Goal: Task Accomplishment & Management: Use online tool/utility

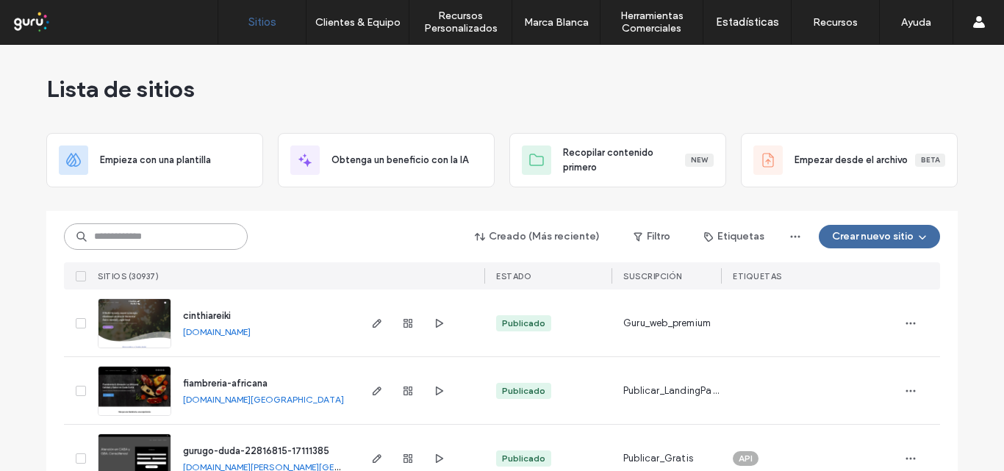
click at [97, 234] on input at bounding box center [156, 236] width 184 height 26
paste input "**********"
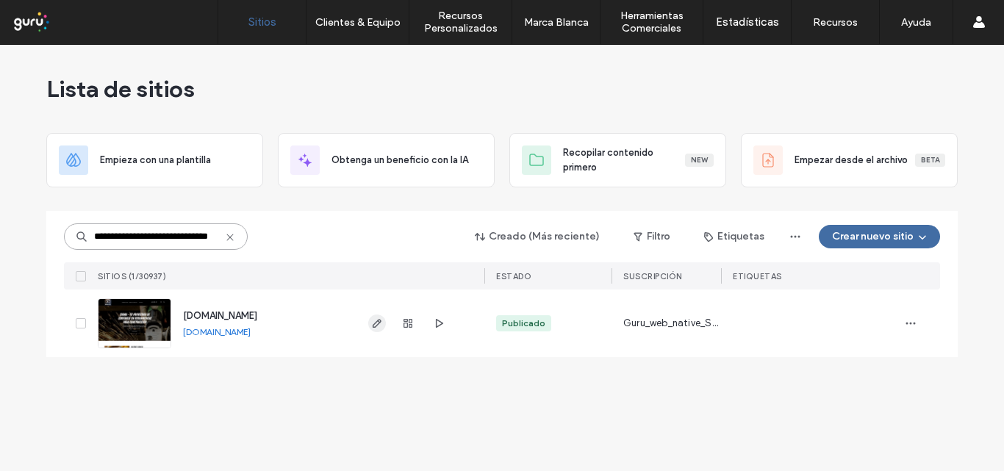
type input "**********"
click at [373, 323] on icon "button" at bounding box center [377, 323] width 12 height 12
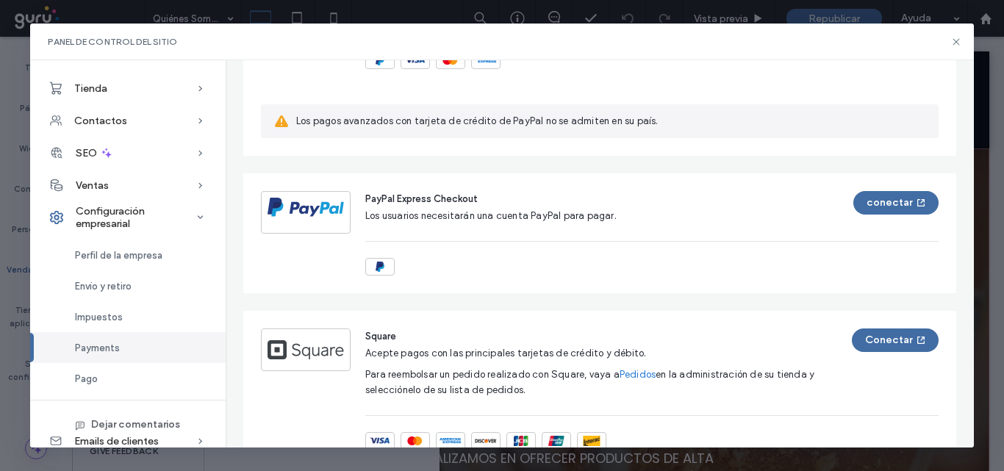
scroll to position [735, 0]
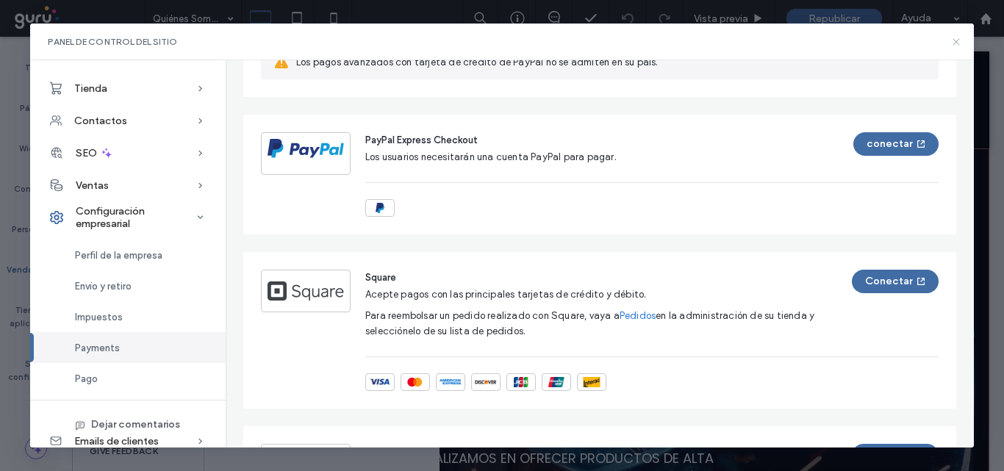
click at [957, 39] on icon at bounding box center [956, 42] width 12 height 12
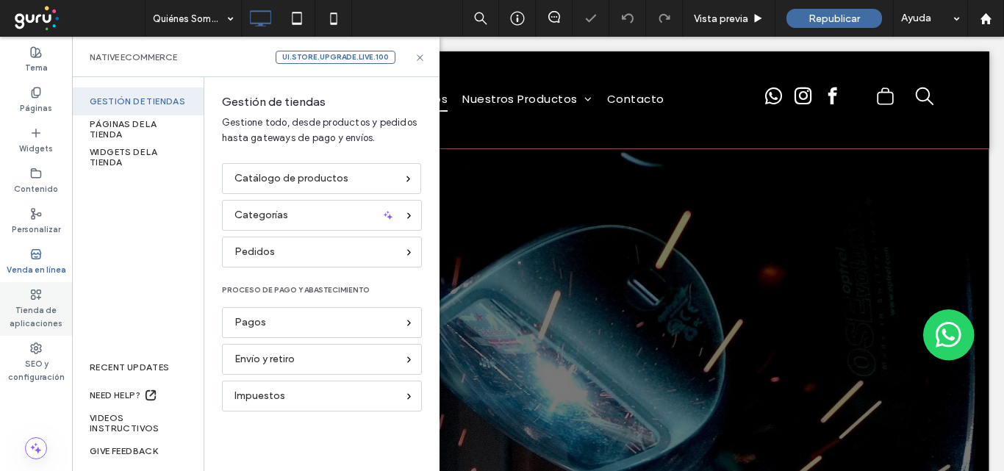
scroll to position [0, 0]
click at [32, 314] on label "Tienda de aplicaciones" at bounding box center [36, 315] width 72 height 29
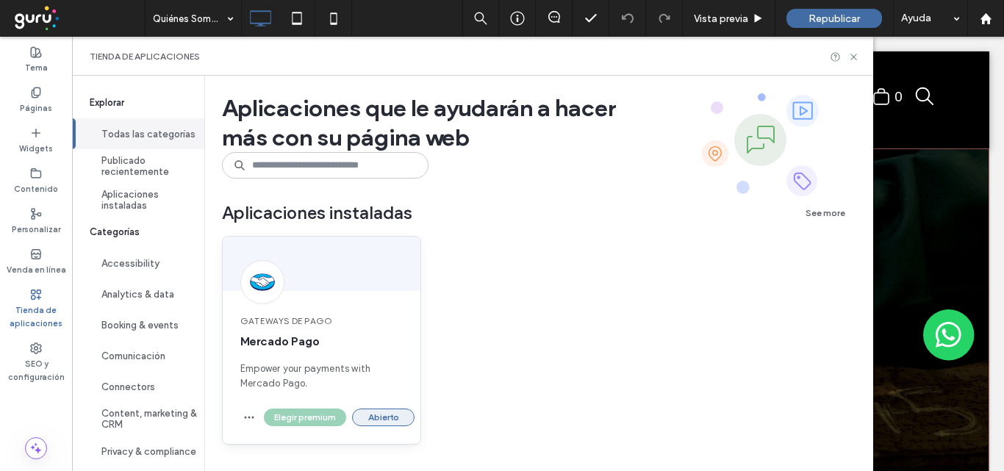
click at [387, 420] on button "Abierto" at bounding box center [383, 418] width 62 height 18
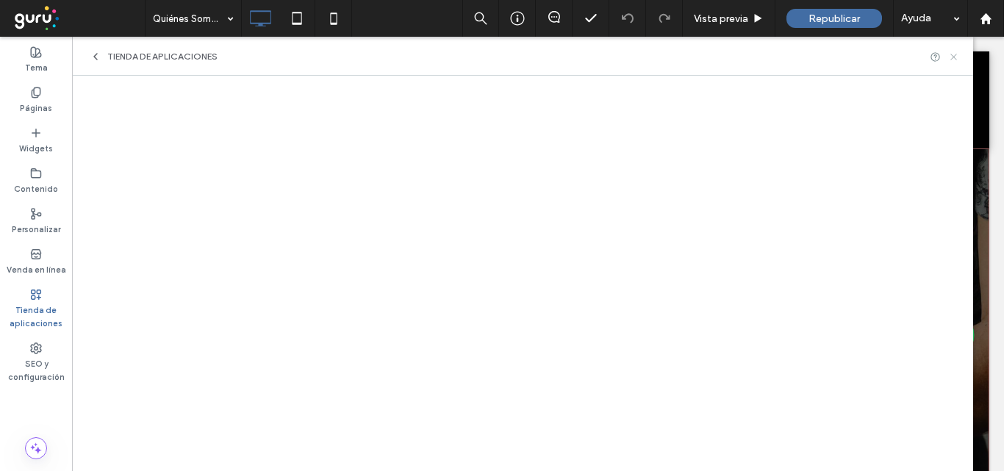
drag, startPoint x: 955, startPoint y: 58, endPoint x: 882, endPoint y: 21, distance: 82.5
click at [955, 58] on use at bounding box center [953, 57] width 6 height 6
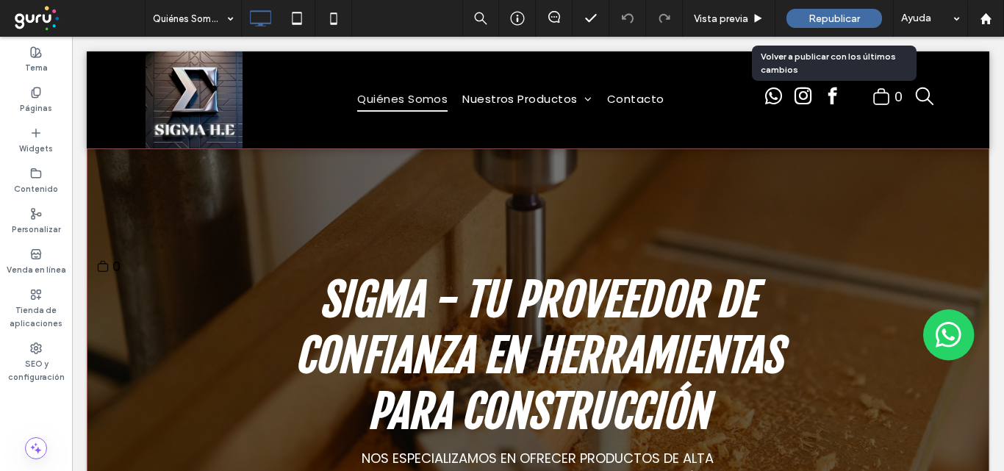
click at [819, 18] on span "Republicar" at bounding box center [833, 18] width 51 height 12
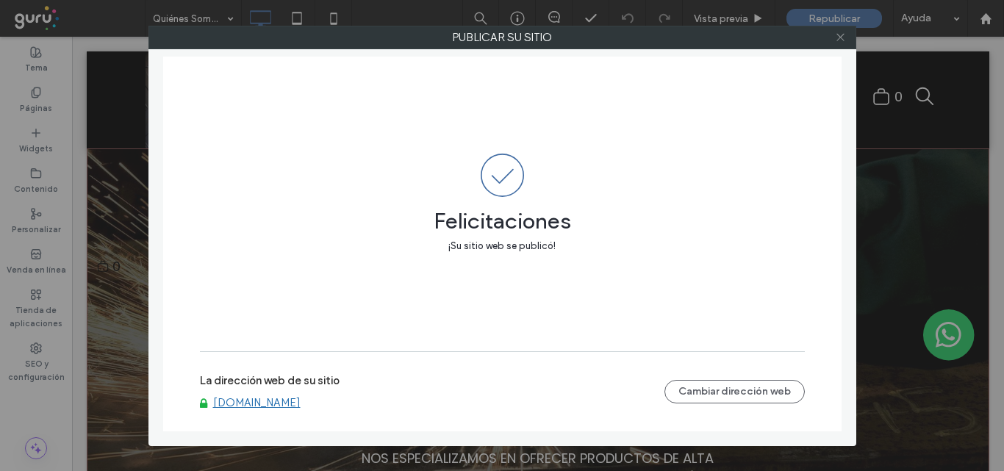
click at [841, 39] on icon at bounding box center [840, 37] width 11 height 11
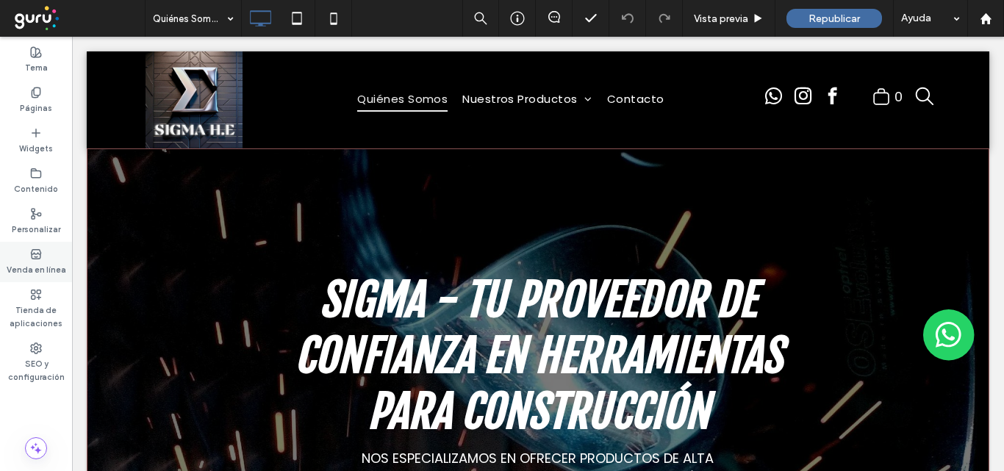
click at [36, 254] on use at bounding box center [36, 253] width 10 height 9
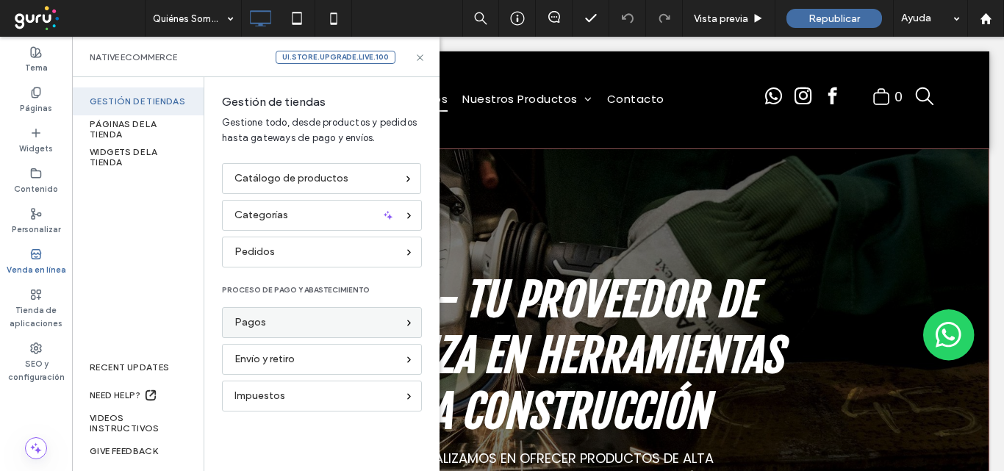
click at [274, 323] on div "Pagos" at bounding box center [315, 322] width 162 height 16
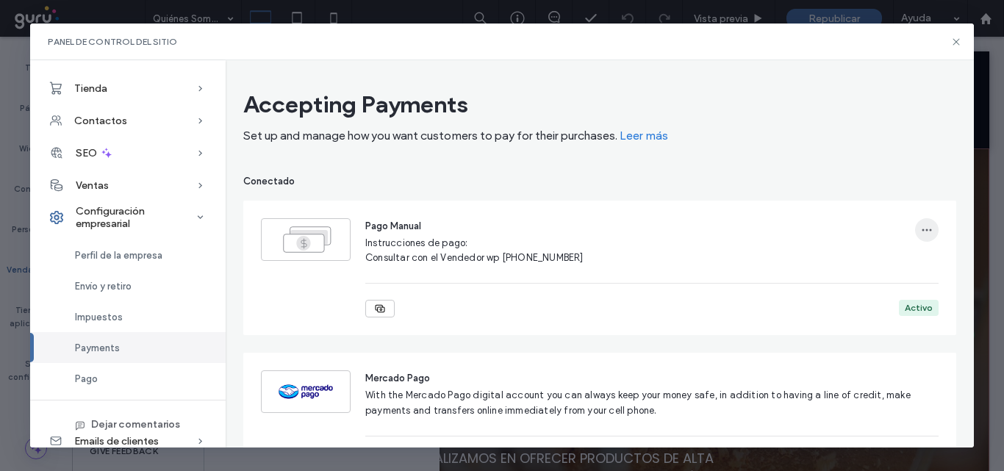
click at [921, 226] on icon "button" at bounding box center [927, 230] width 12 height 12
click at [850, 292] on span "Suprimir" at bounding box center [843, 296] width 37 height 15
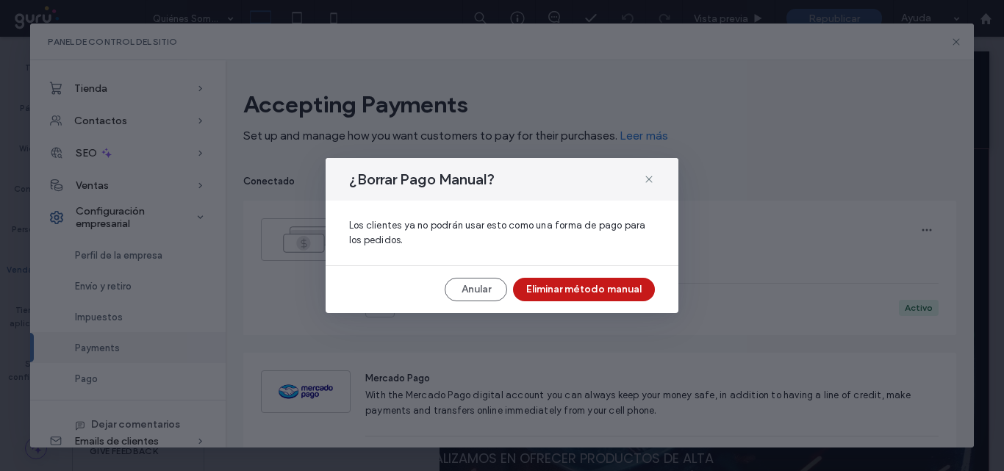
click at [564, 286] on button "Eliminar método manual" at bounding box center [584, 290] width 142 height 24
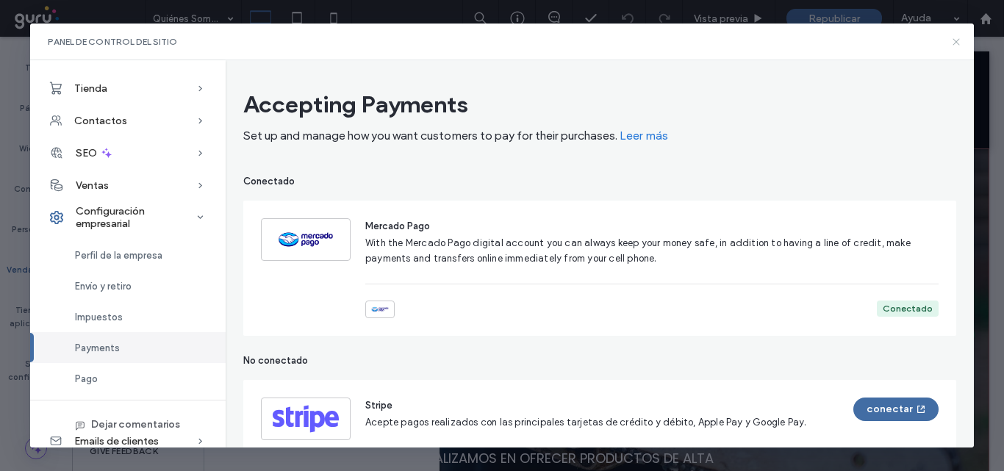
click at [956, 43] on icon at bounding box center [956, 42] width 12 height 12
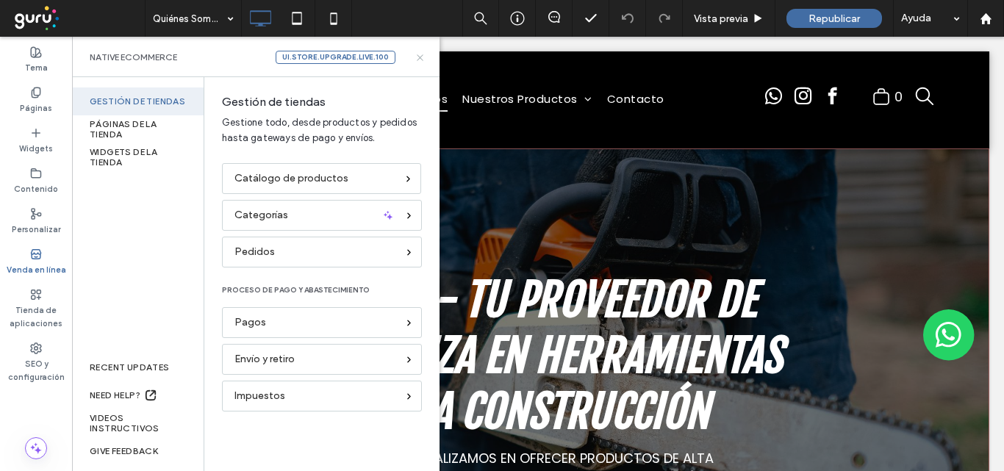
click at [420, 57] on use at bounding box center [420, 57] width 6 height 6
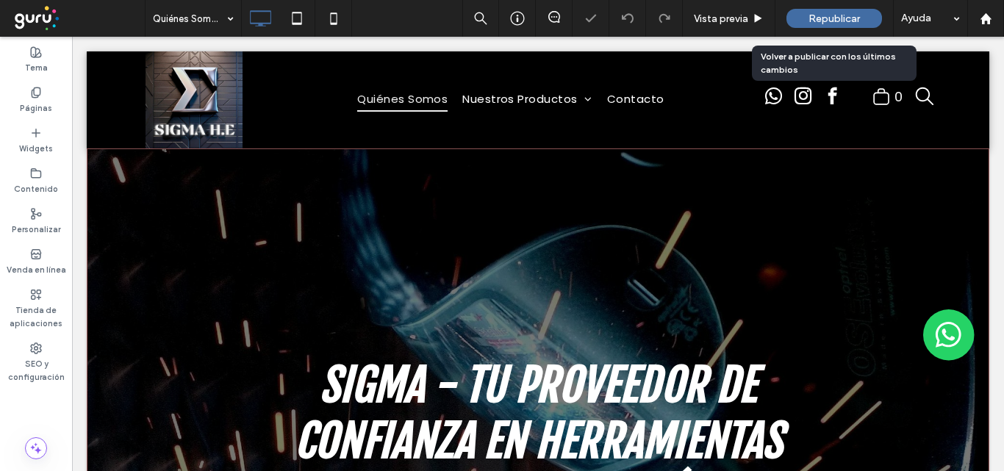
click at [830, 16] on span "Republicar" at bounding box center [833, 18] width 51 height 12
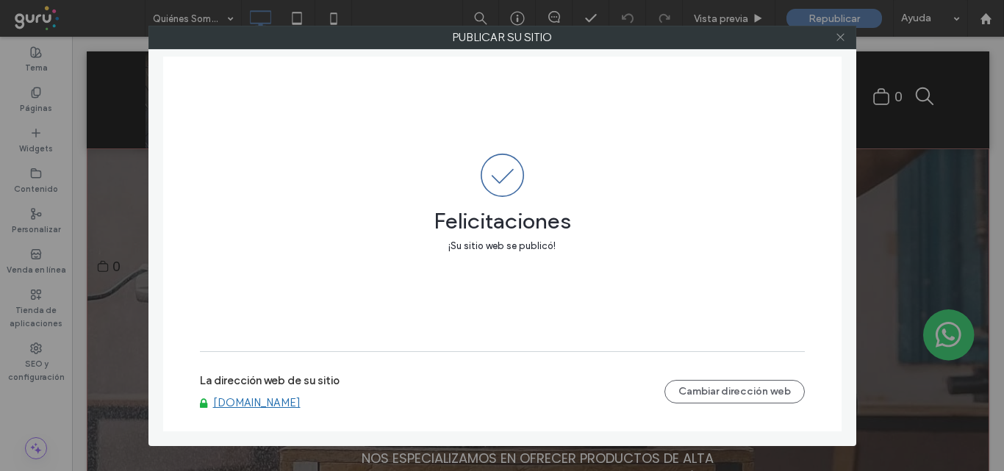
click at [841, 43] on span at bounding box center [840, 37] width 11 height 22
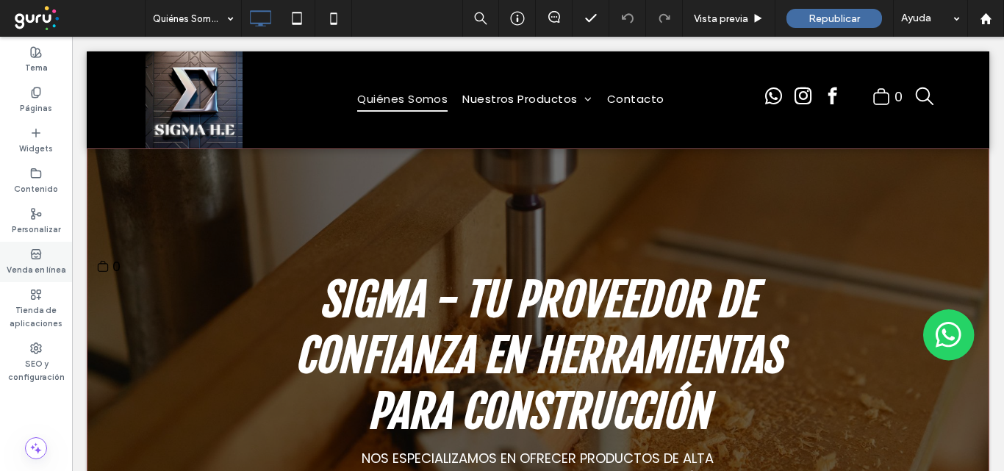
click at [35, 254] on use at bounding box center [36, 253] width 10 height 9
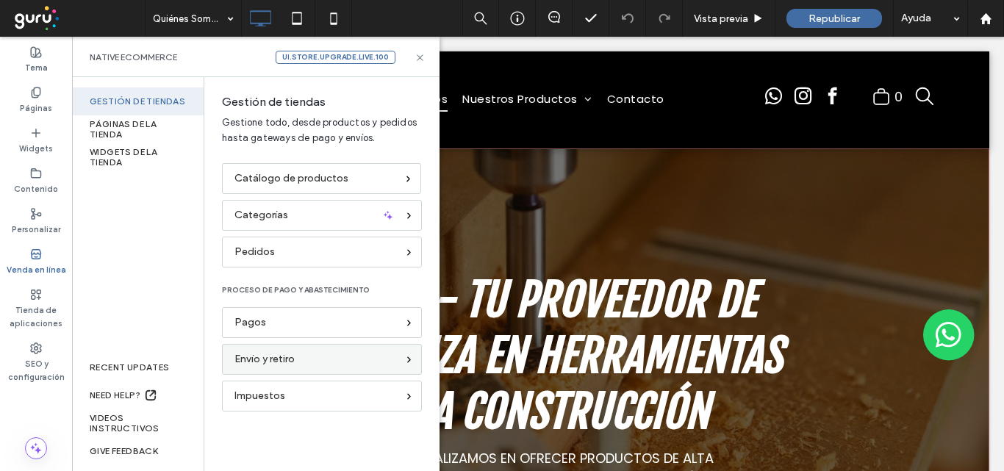
click at [291, 354] on span "Envío y retiro" at bounding box center [264, 359] width 60 height 16
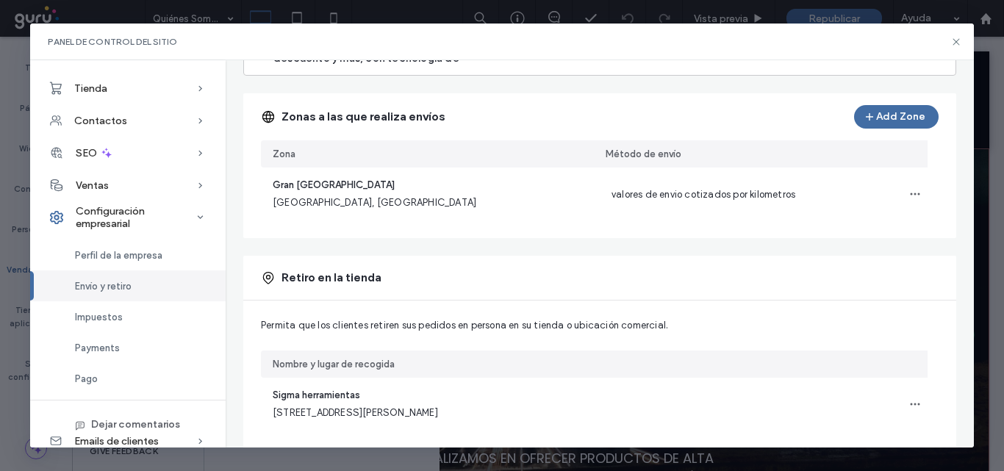
scroll to position [206, 0]
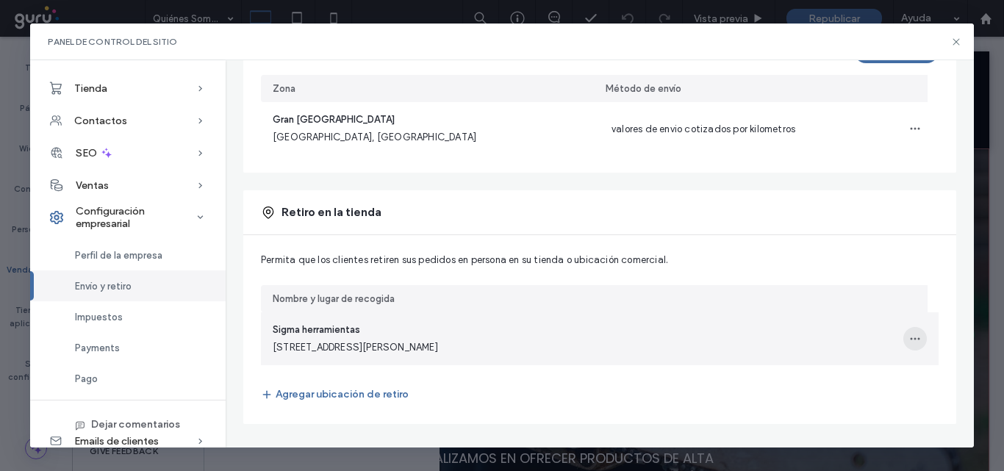
click at [909, 333] on icon "button" at bounding box center [915, 339] width 12 height 12
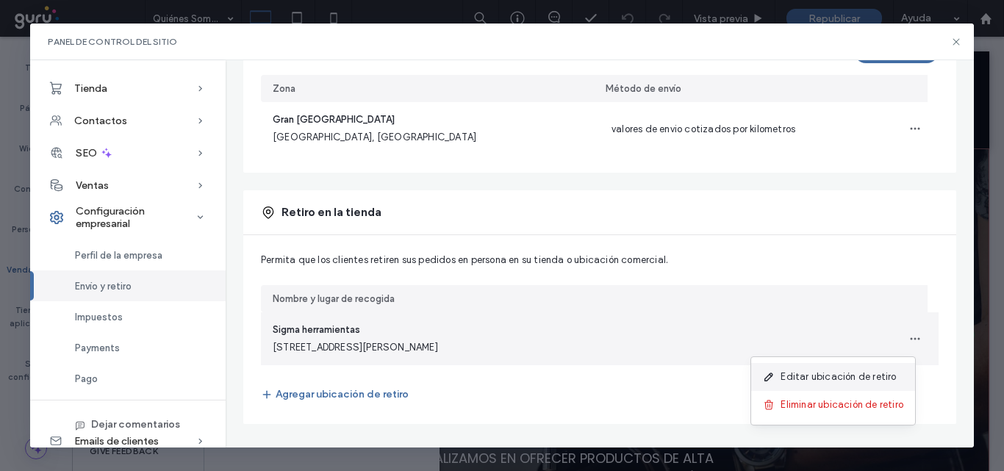
click at [839, 379] on span "Editar ubicación de retiro" at bounding box center [837, 377] width 115 height 15
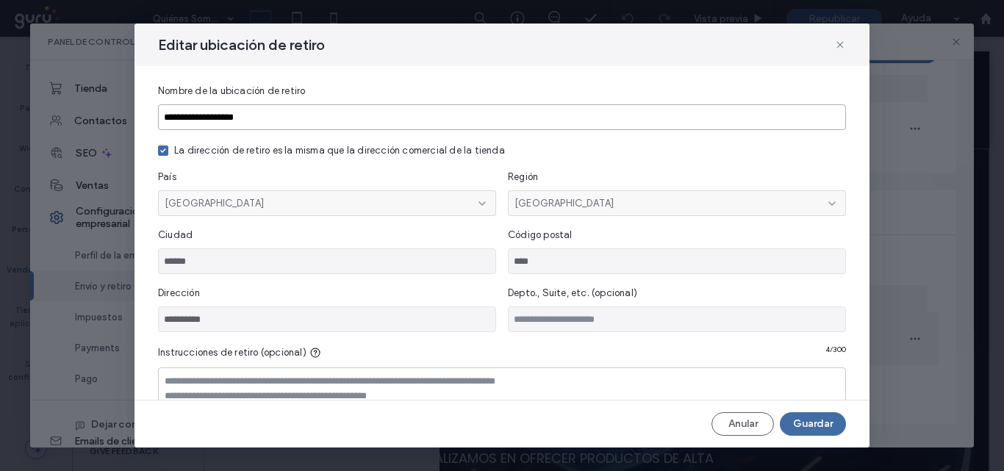
click at [282, 113] on input "**********" at bounding box center [502, 117] width 688 height 26
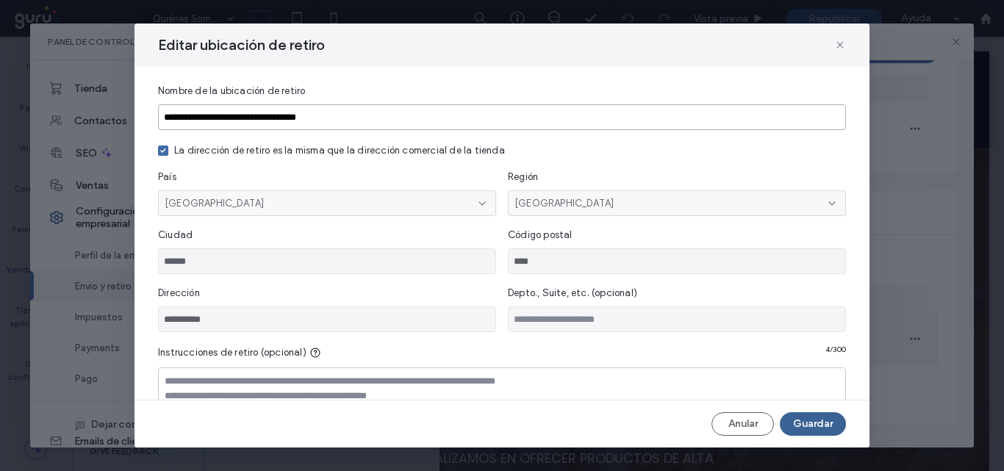
type input "**********"
click at [807, 423] on button "Guardar" at bounding box center [813, 424] width 66 height 24
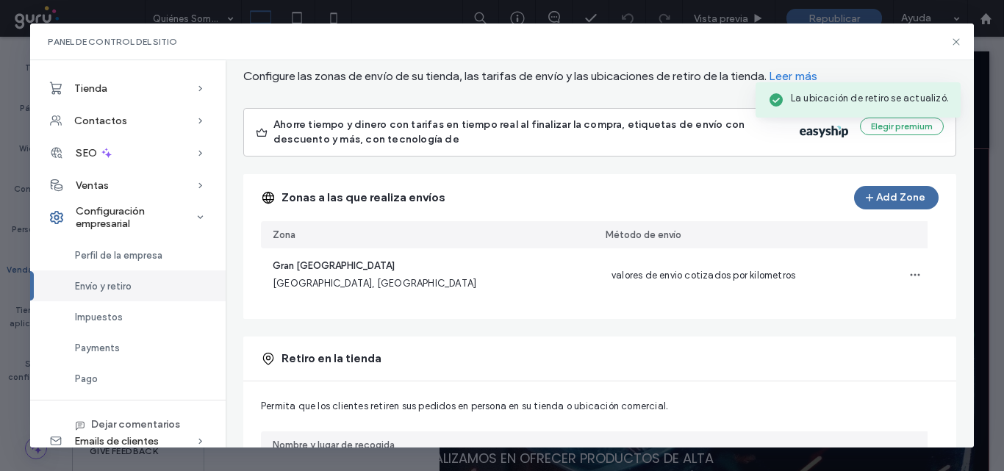
scroll to position [59, 0]
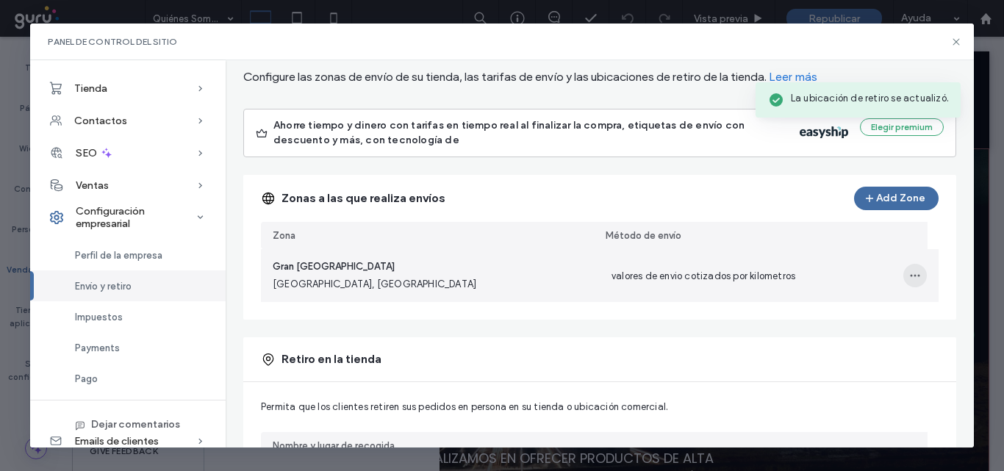
click at [909, 273] on icon "button" at bounding box center [915, 276] width 12 height 12
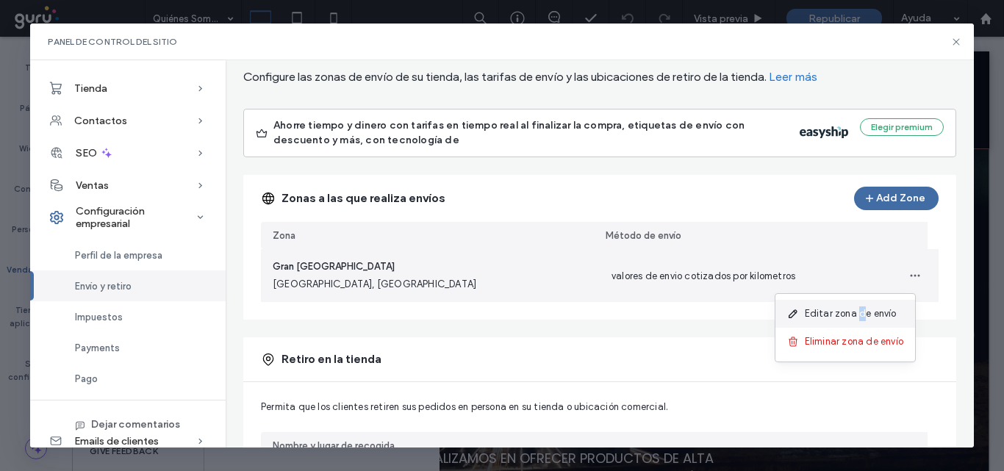
click at [858, 312] on span "Editar zona de envío" at bounding box center [851, 313] width 92 height 15
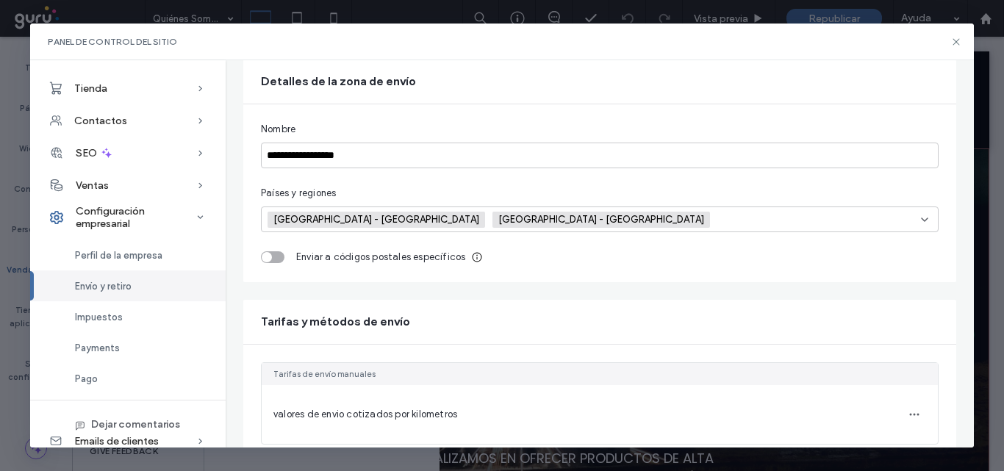
scroll to position [180, 0]
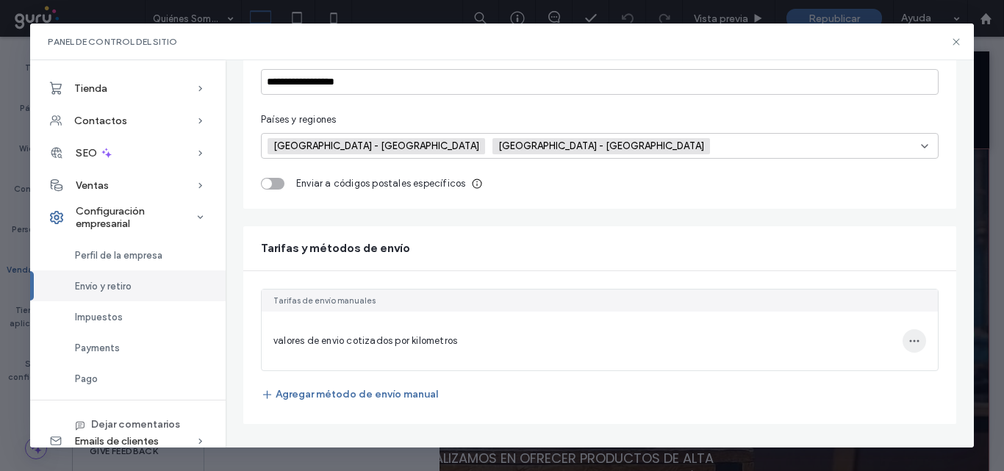
click at [908, 339] on icon "button" at bounding box center [914, 341] width 12 height 12
click at [788, 327] on span "Editar método de envío" at bounding box center [813, 327] width 105 height 15
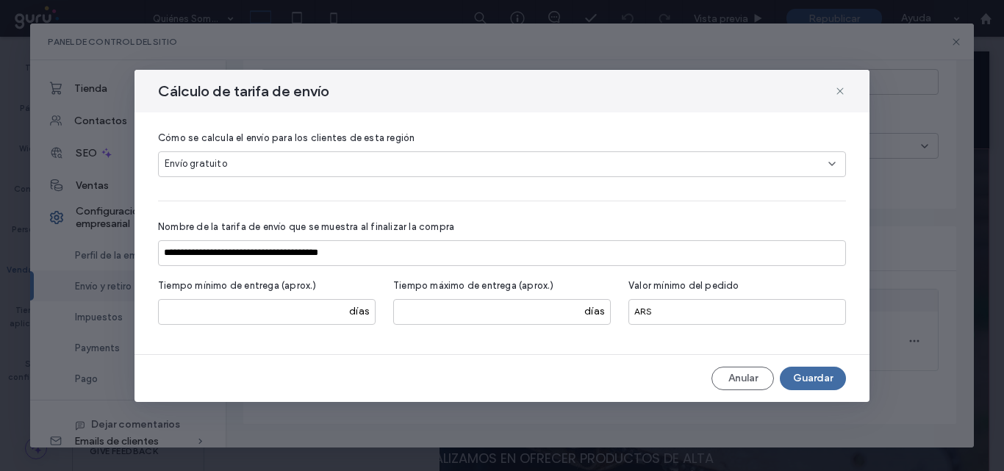
click at [830, 160] on icon at bounding box center [832, 164] width 12 height 12
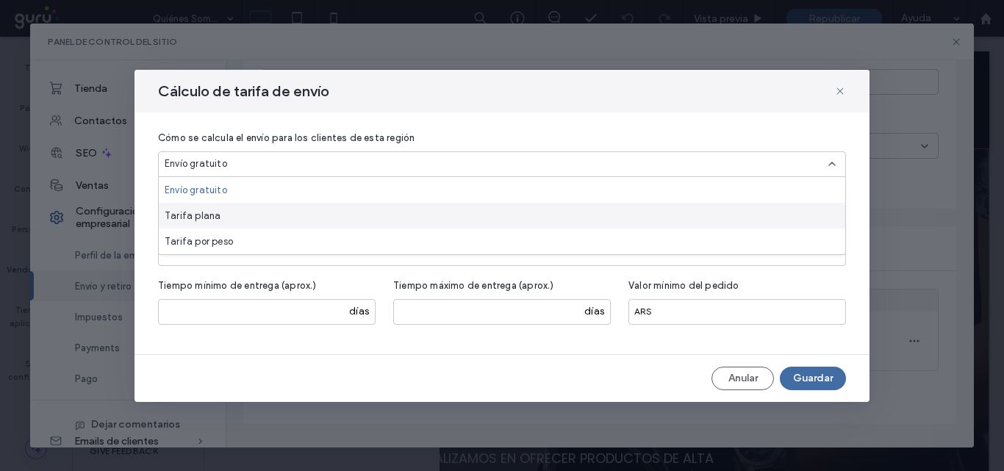
click at [239, 220] on div "Tarifa plana" at bounding box center [502, 216] width 686 height 26
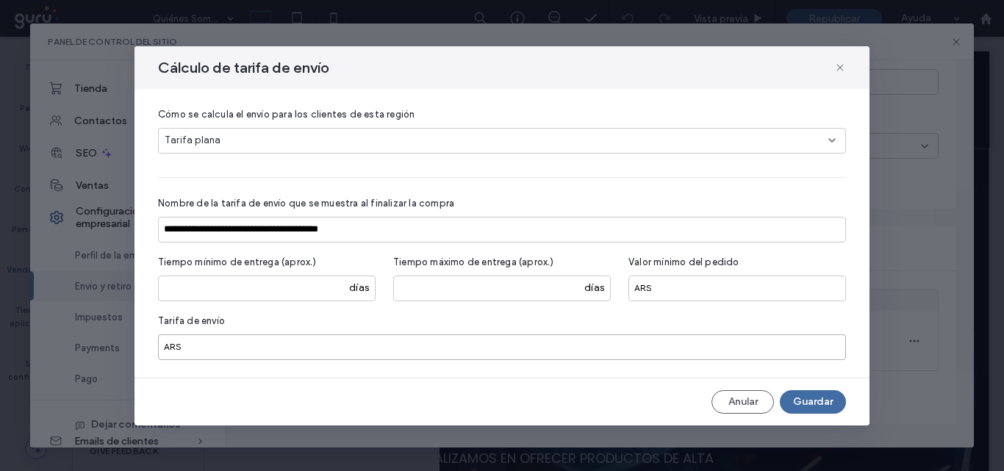
click at [195, 352] on input "*" at bounding box center [502, 347] width 688 height 26
type input "*****"
click at [237, 140] on div "Tarifa plana" at bounding box center [497, 140] width 664 height 15
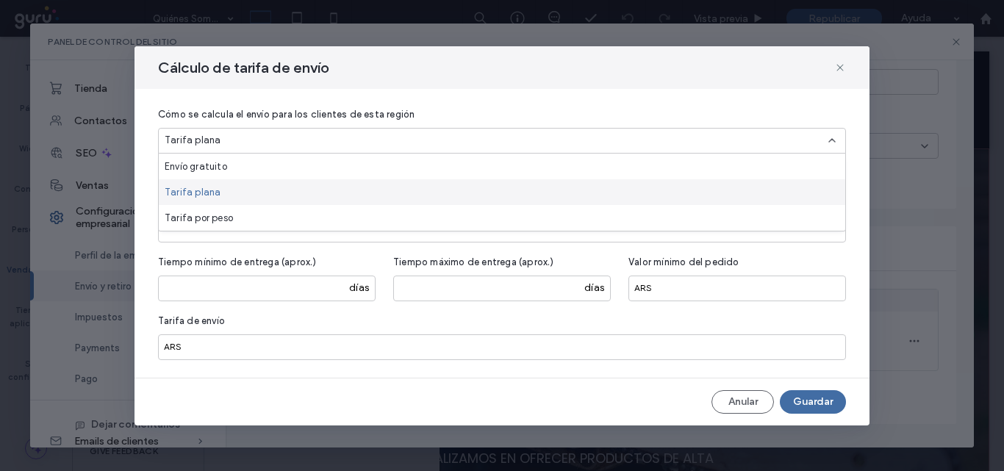
click at [220, 198] on div "Tarifa plana" at bounding box center [502, 192] width 686 height 26
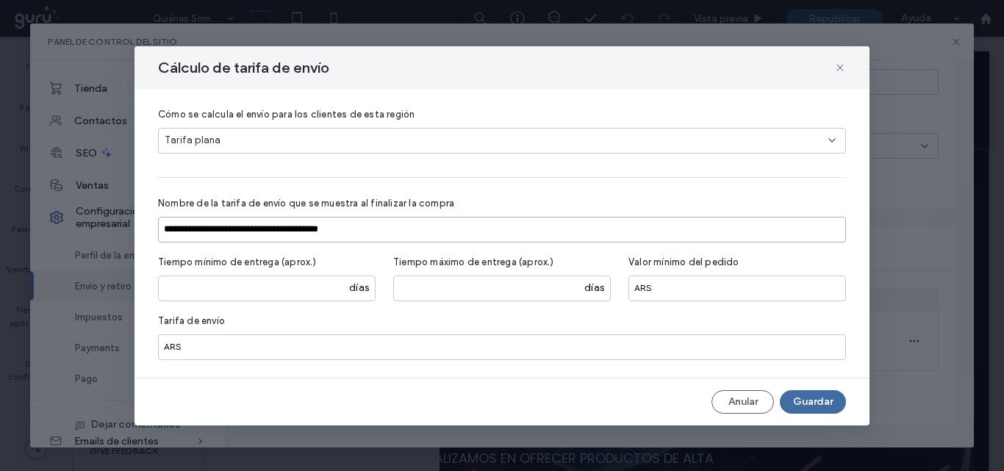
drag, startPoint x: 163, startPoint y: 225, endPoint x: 356, endPoint y: 226, distance: 193.3
click at [356, 226] on input "**********" at bounding box center [502, 230] width 688 height 26
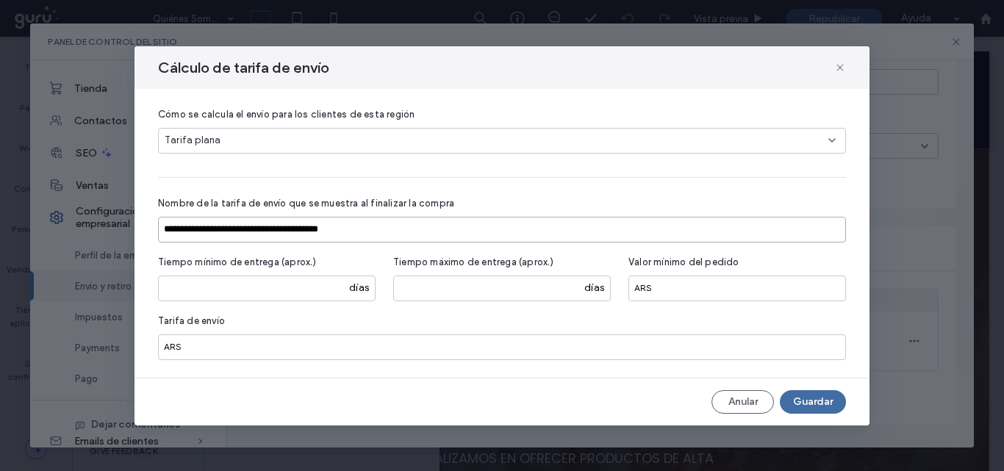
click at [169, 234] on input "**********" at bounding box center [502, 230] width 688 height 26
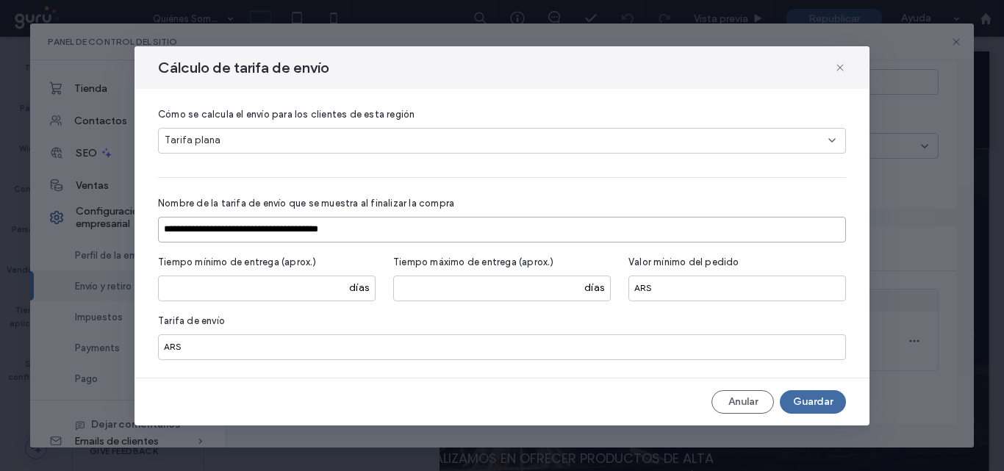
click at [360, 225] on input "**********" at bounding box center [502, 230] width 688 height 26
type input "**********"
click at [815, 402] on button "Guardar" at bounding box center [813, 402] width 66 height 24
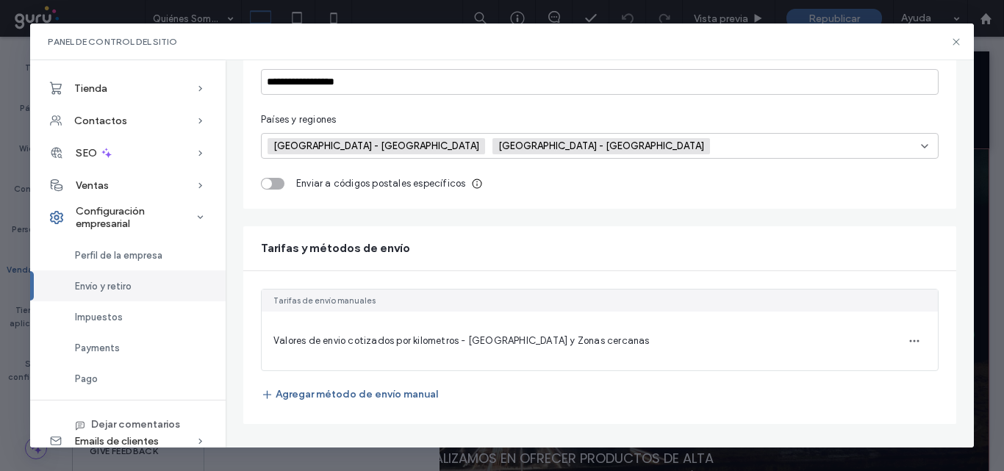
click at [314, 391] on button "Agregar método de envío manual" at bounding box center [349, 395] width 177 height 24
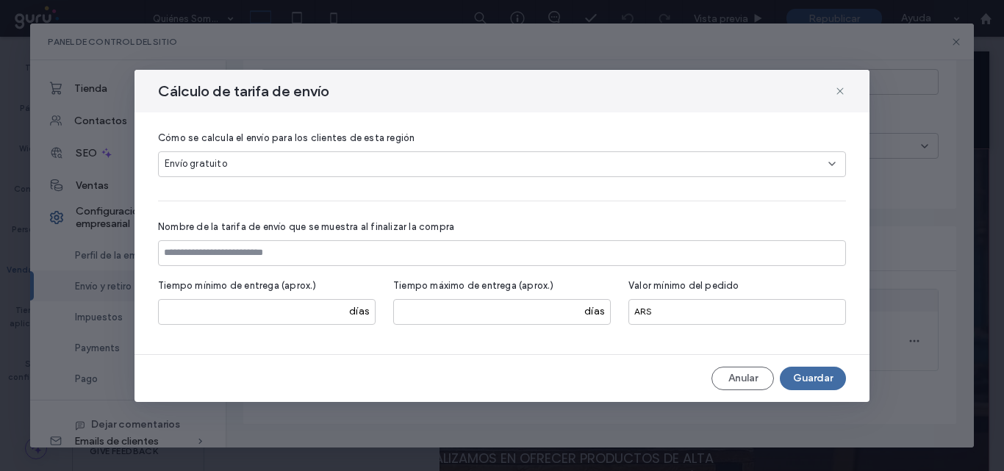
click at [832, 158] on icon at bounding box center [832, 164] width 12 height 12
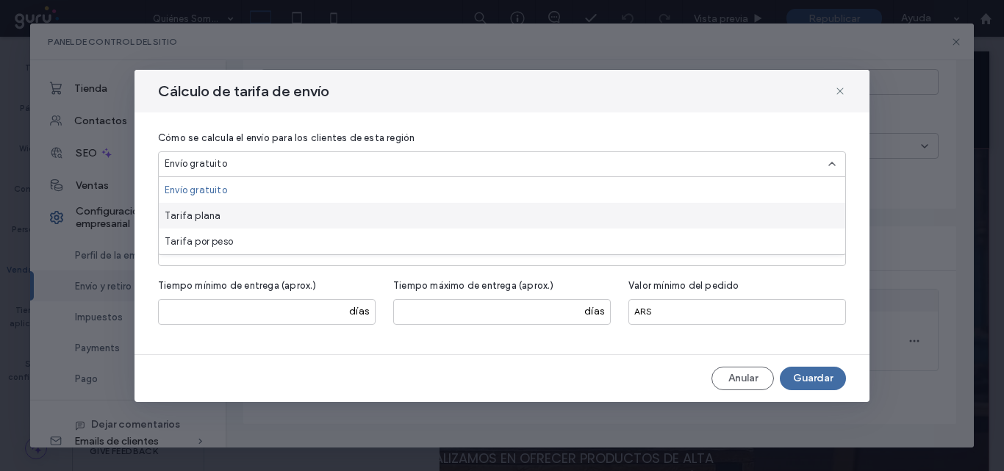
click at [193, 216] on span "Tarifa plana" at bounding box center [193, 216] width 56 height 15
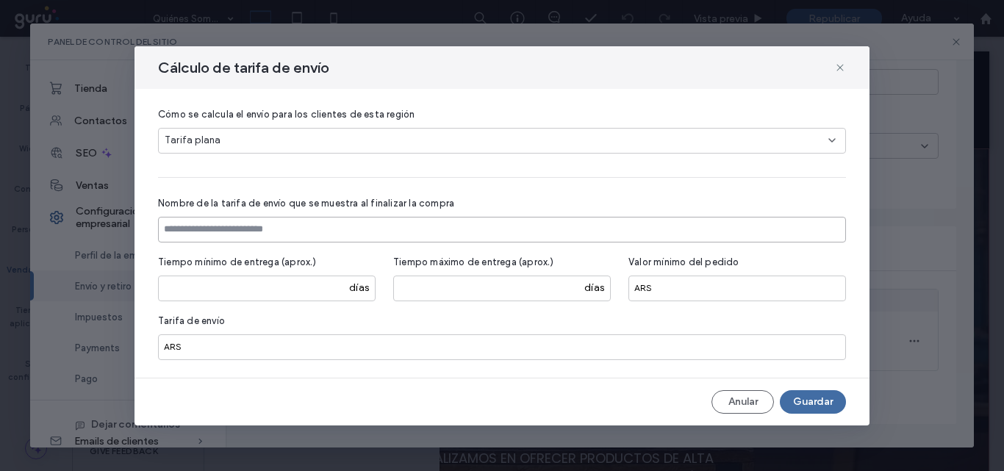
click at [171, 226] on input at bounding box center [502, 230] width 688 height 26
click at [839, 67] on use at bounding box center [839, 67] width 7 height 7
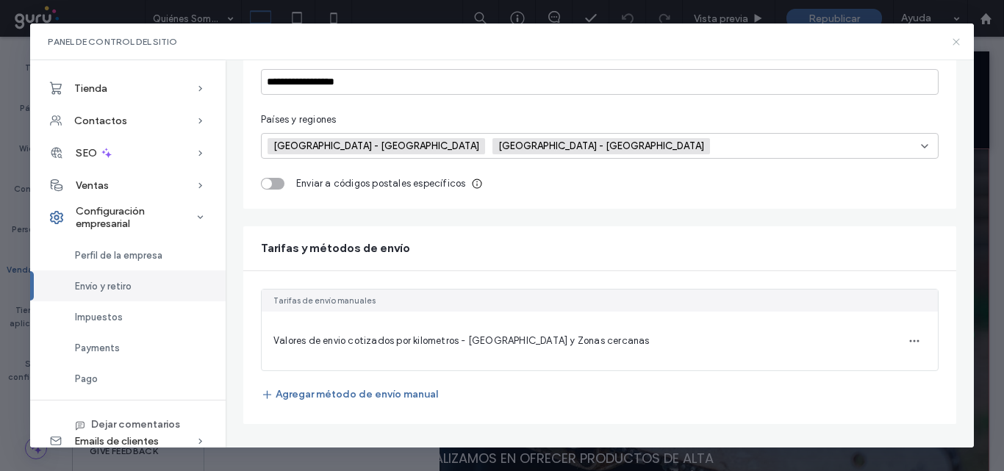
click at [955, 40] on use at bounding box center [956, 41] width 7 height 7
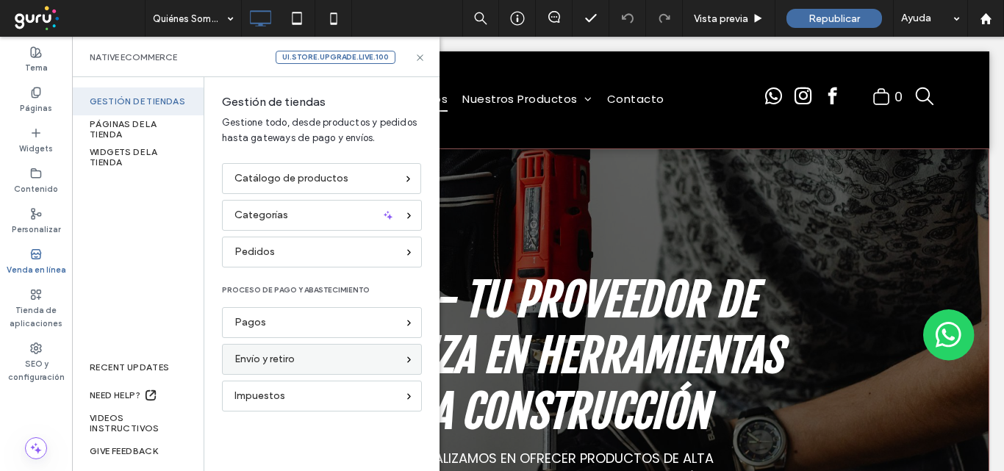
click at [292, 365] on span "Envío y retiro" at bounding box center [264, 359] width 60 height 16
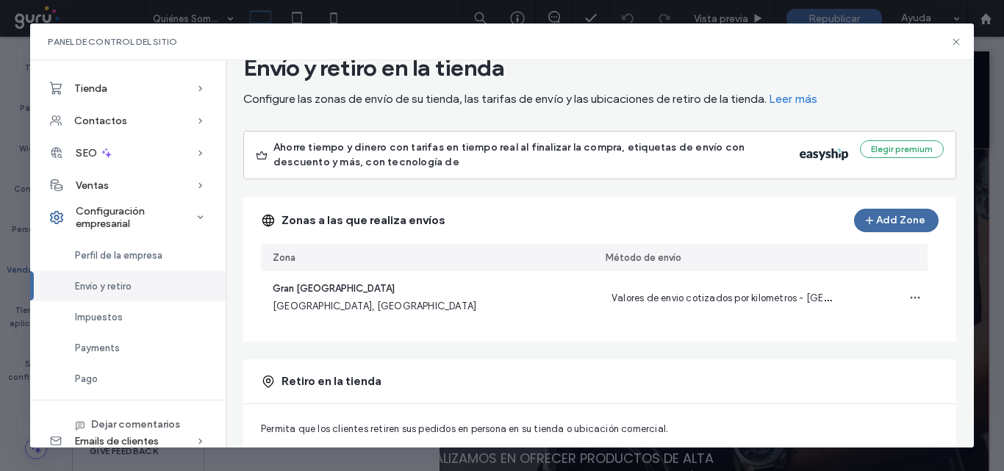
scroll to position [0, 0]
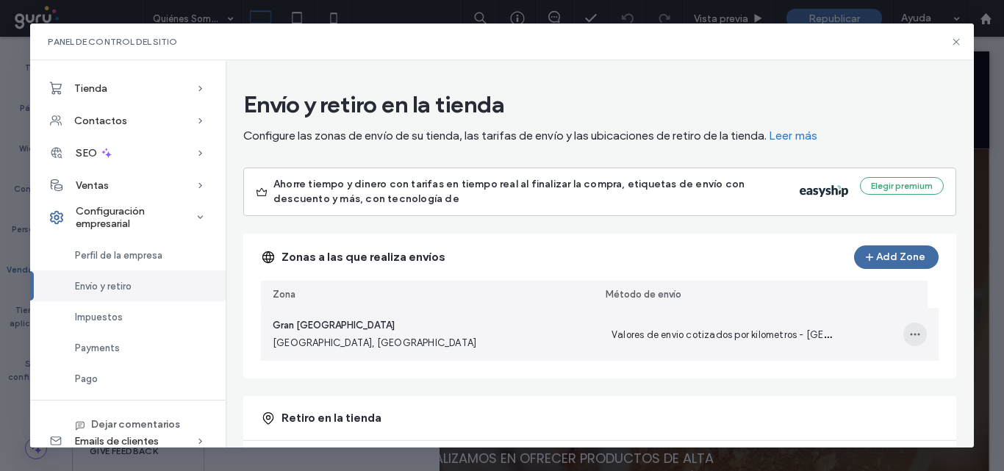
click at [910, 334] on use "button" at bounding box center [915, 335] width 10 height 2
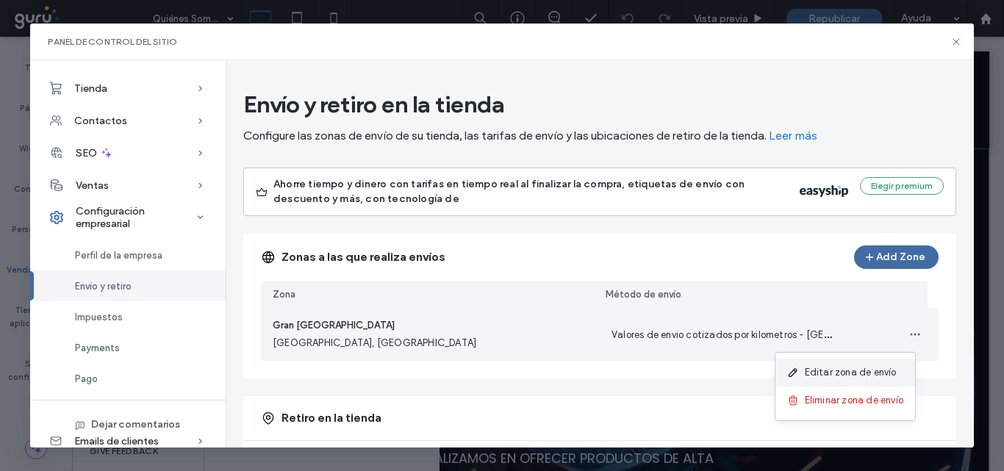
click at [848, 363] on div "Editar zona de envío" at bounding box center [845, 373] width 140 height 28
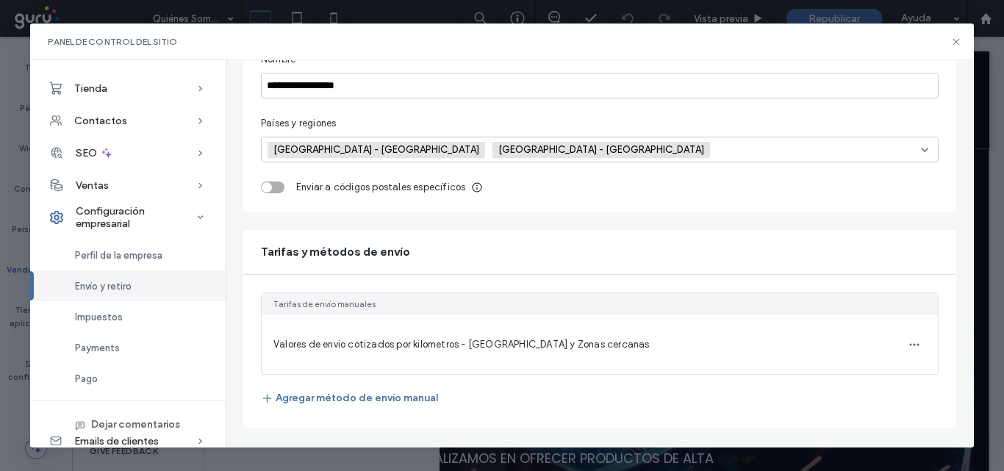
scroll to position [180, 0]
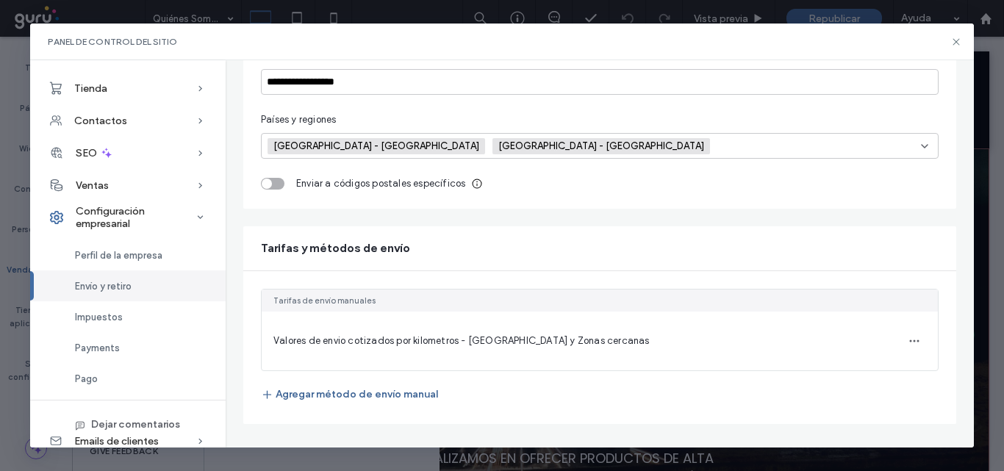
click at [273, 398] on span "button" at bounding box center [268, 395] width 15 height 22
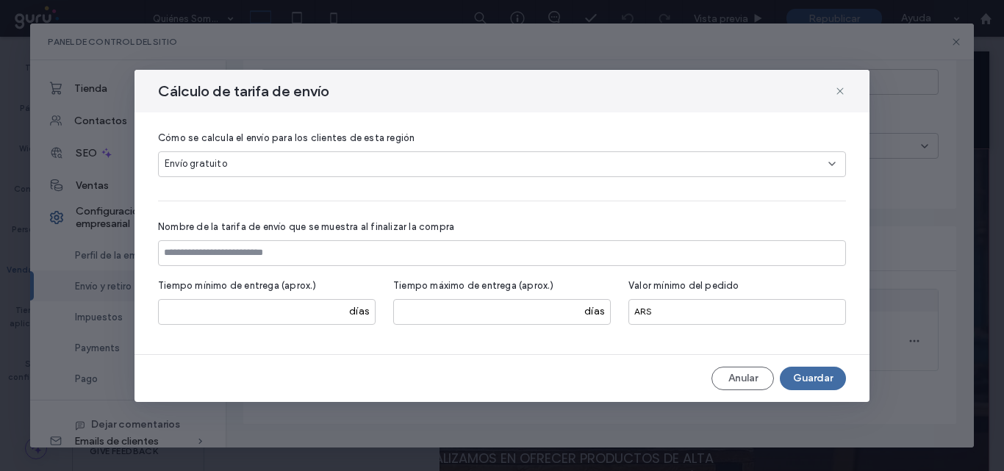
click at [831, 162] on icon at bounding box center [832, 164] width 12 height 12
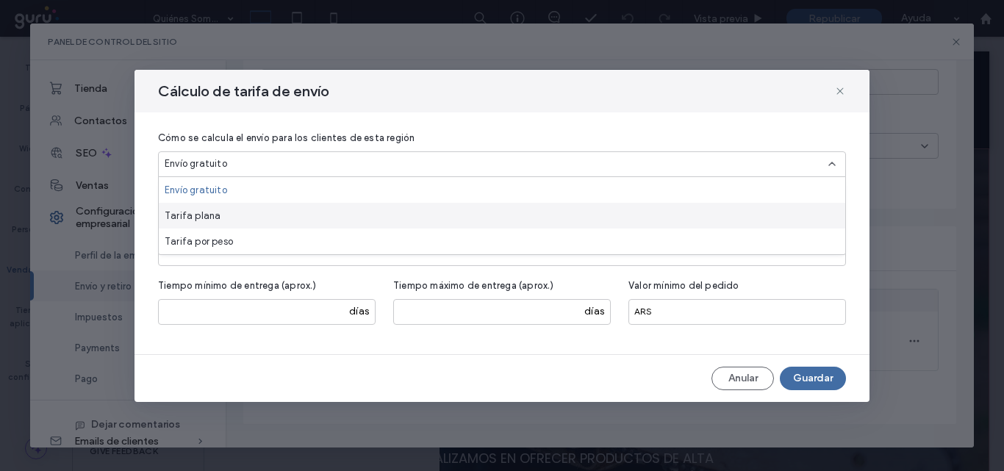
click at [209, 218] on span "Tarifa plana" at bounding box center [193, 216] width 56 height 15
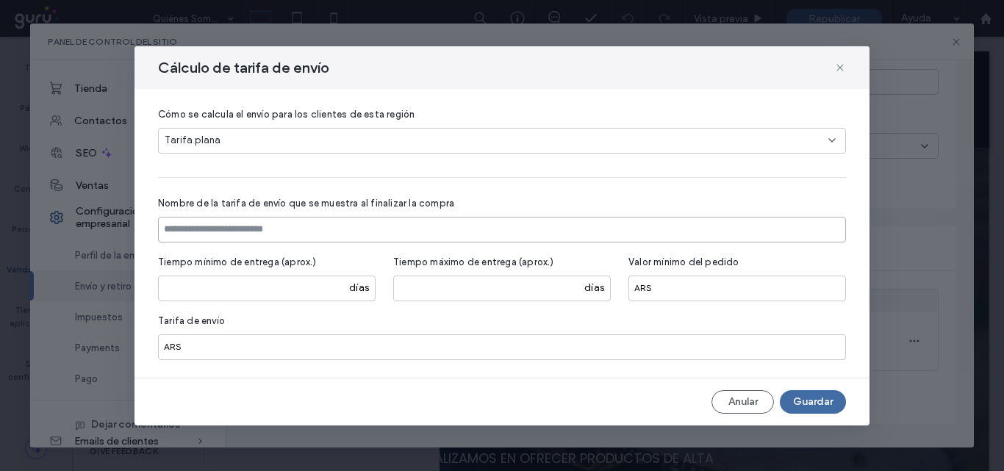
click at [193, 226] on input at bounding box center [502, 230] width 688 height 26
type input "**********"
click at [175, 295] on input "number" at bounding box center [266, 289] width 217 height 26
type input "*"
click at [334, 285] on input "*" at bounding box center [266, 289] width 217 height 26
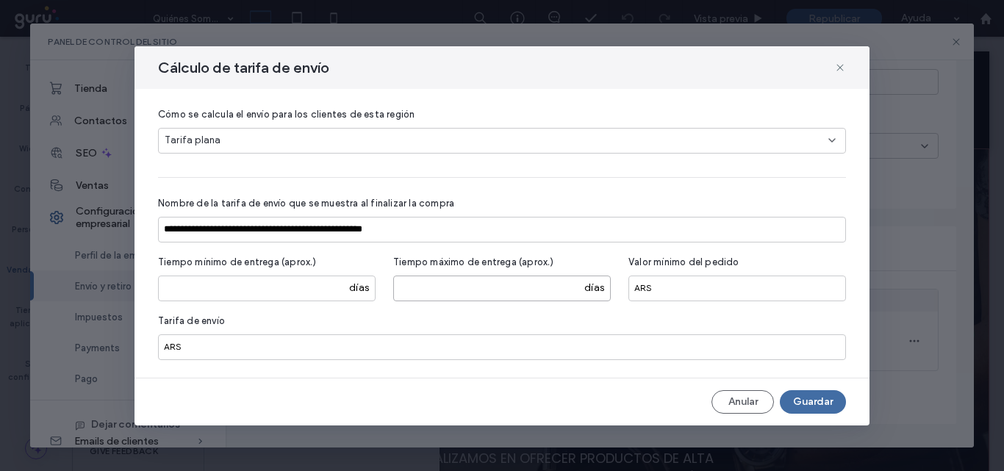
type input "*"
click at [570, 284] on input "*" at bounding box center [501, 289] width 217 height 26
click at [205, 350] on input "*" at bounding box center [502, 347] width 688 height 26
type input "*****"
click at [817, 404] on button "Guardar" at bounding box center [813, 402] width 66 height 24
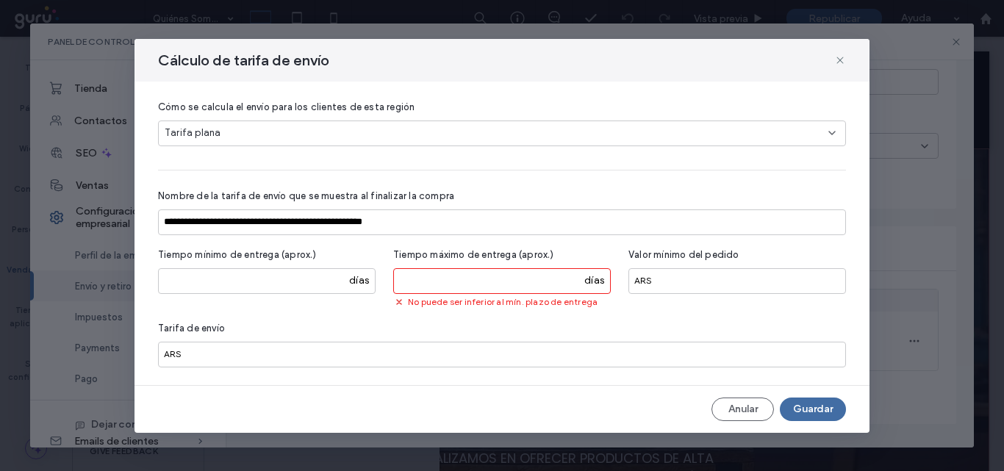
click at [571, 279] on input "*" at bounding box center [501, 281] width 217 height 26
click at [572, 288] on input "*" at bounding box center [501, 281] width 217 height 26
type input "*"
click at [574, 278] on input "*" at bounding box center [501, 281] width 217 height 26
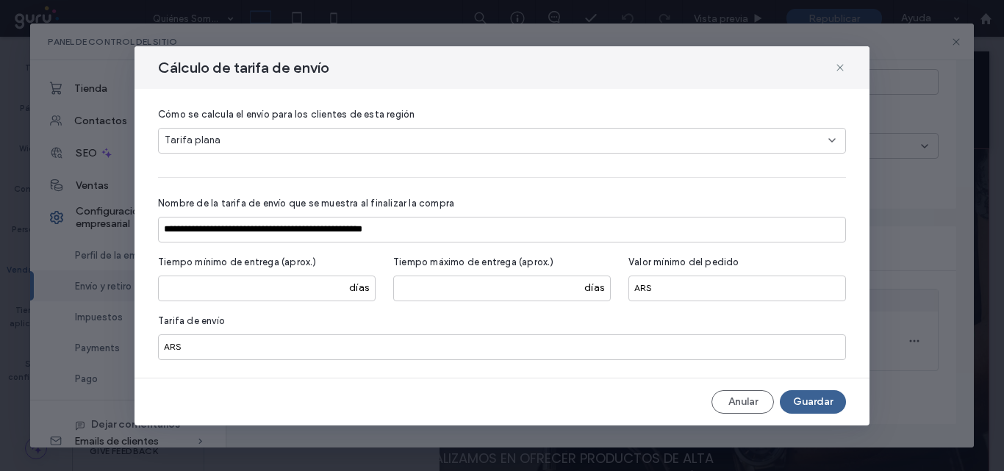
click at [830, 401] on button "Guardar" at bounding box center [813, 402] width 66 height 24
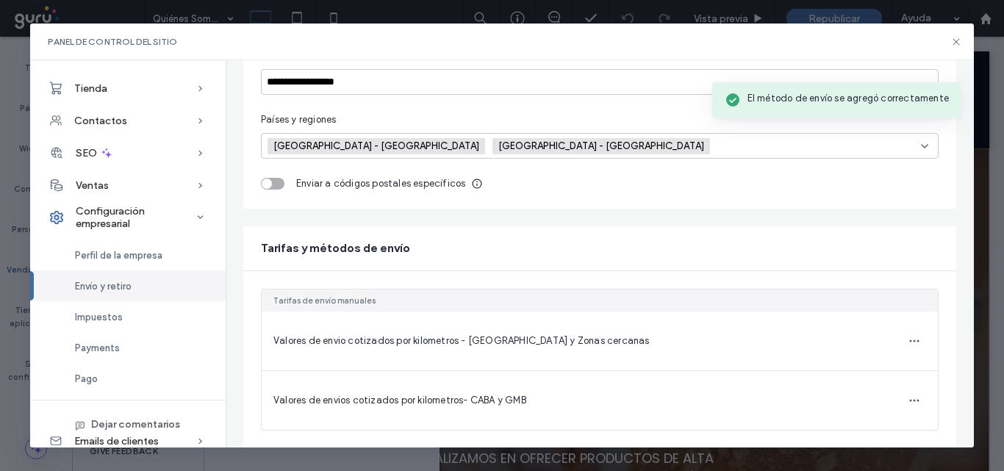
scroll to position [240, 0]
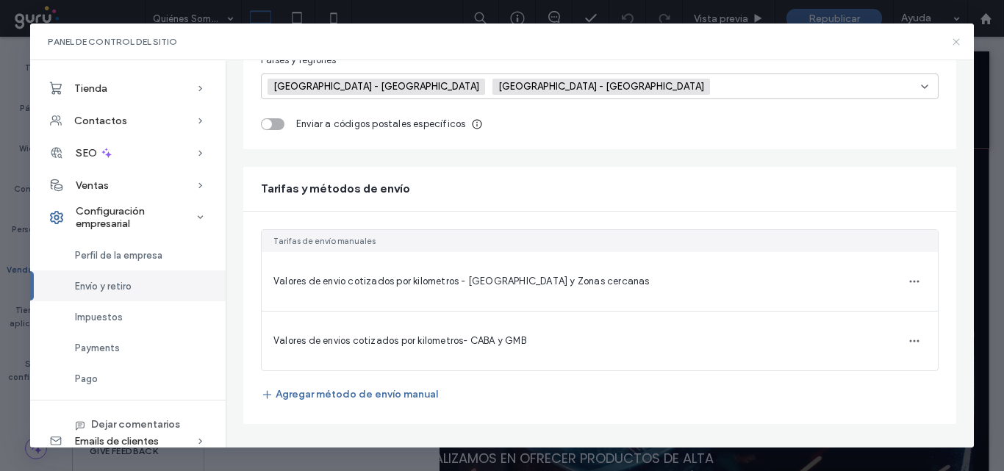
click at [957, 40] on icon at bounding box center [956, 42] width 12 height 12
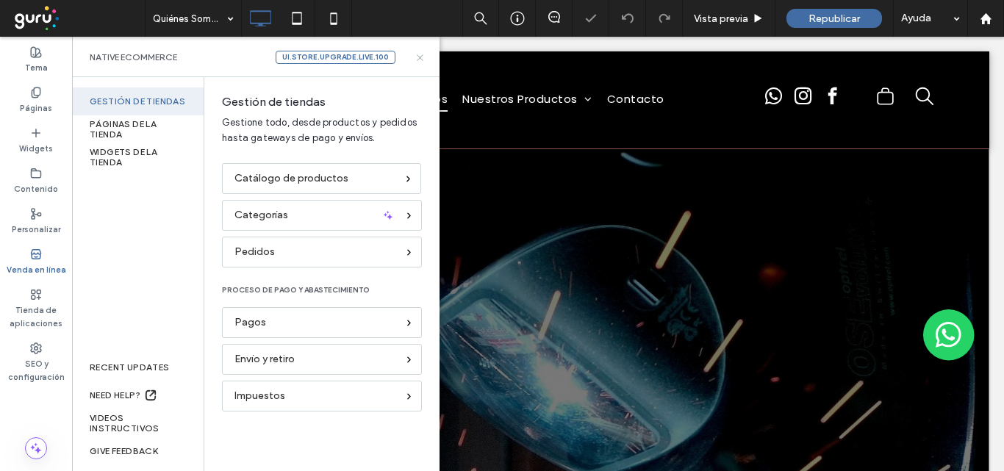
scroll to position [0, 0]
click at [422, 54] on icon at bounding box center [419, 57] width 11 height 11
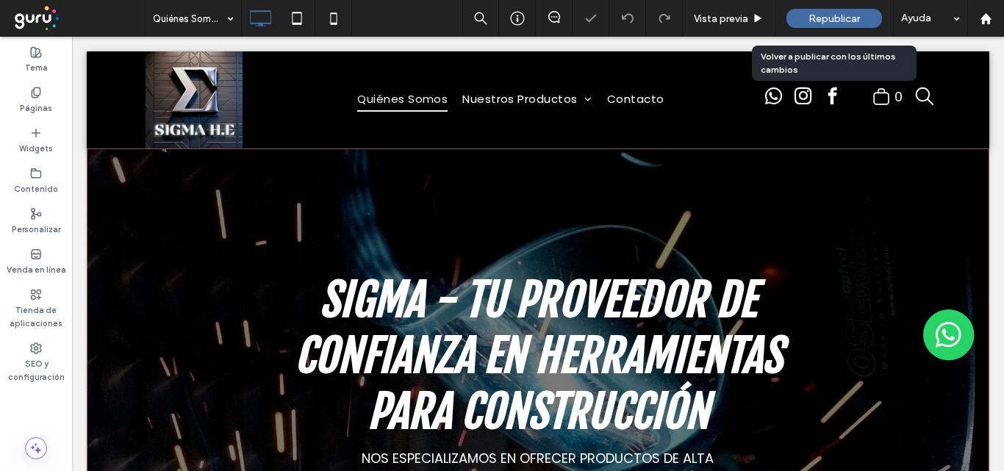
click at [849, 15] on span "Republicar" at bounding box center [833, 18] width 51 height 12
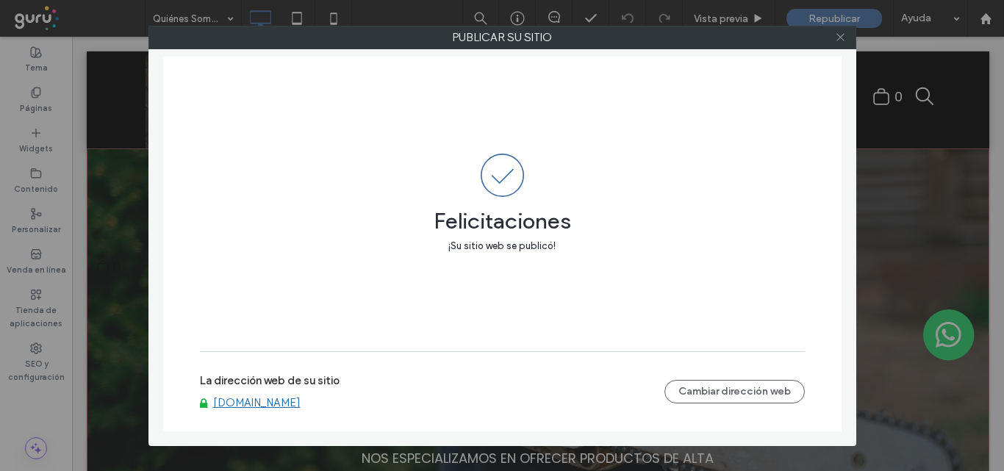
click at [842, 36] on icon at bounding box center [840, 37] width 11 height 11
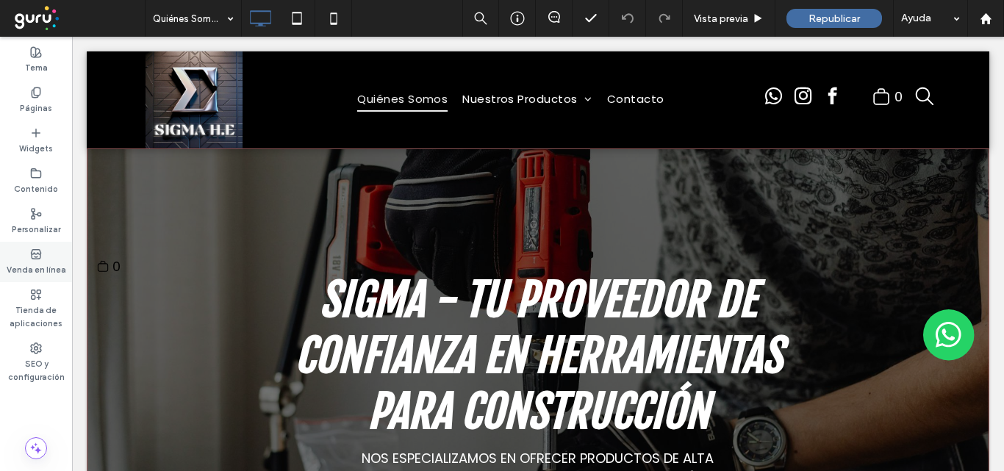
click at [31, 255] on icon at bounding box center [36, 254] width 12 height 12
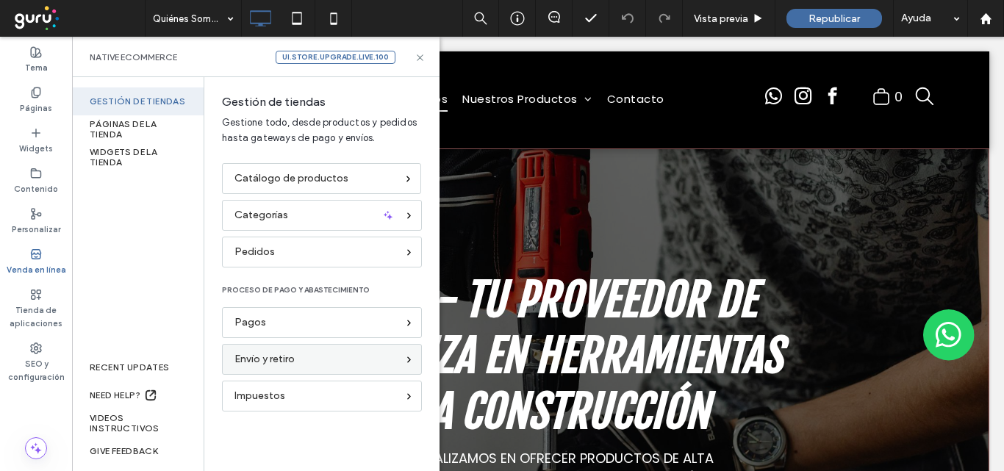
click at [281, 351] on span "Envío y retiro" at bounding box center [264, 359] width 60 height 16
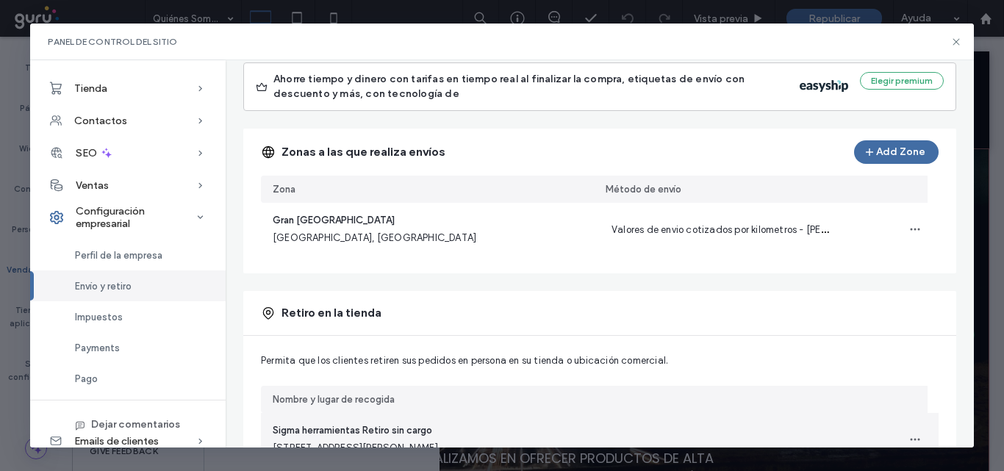
scroll to position [59, 0]
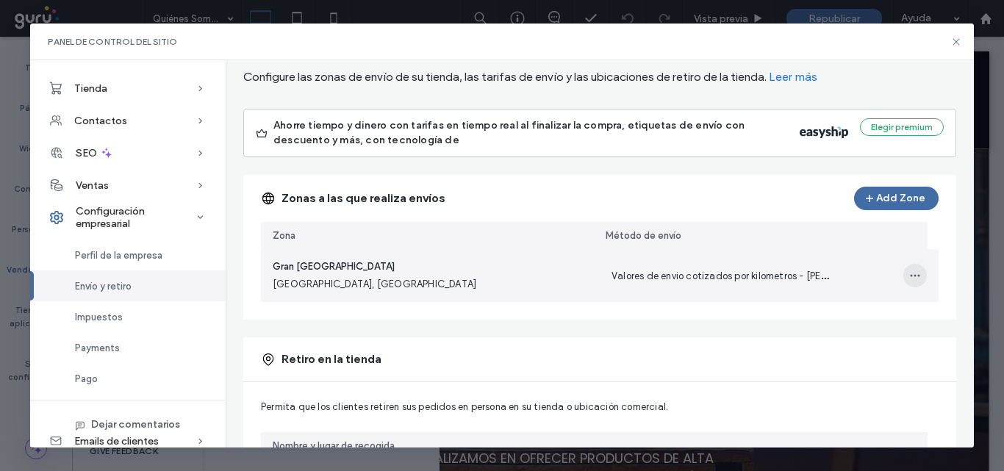
click at [909, 273] on icon "button" at bounding box center [915, 276] width 12 height 12
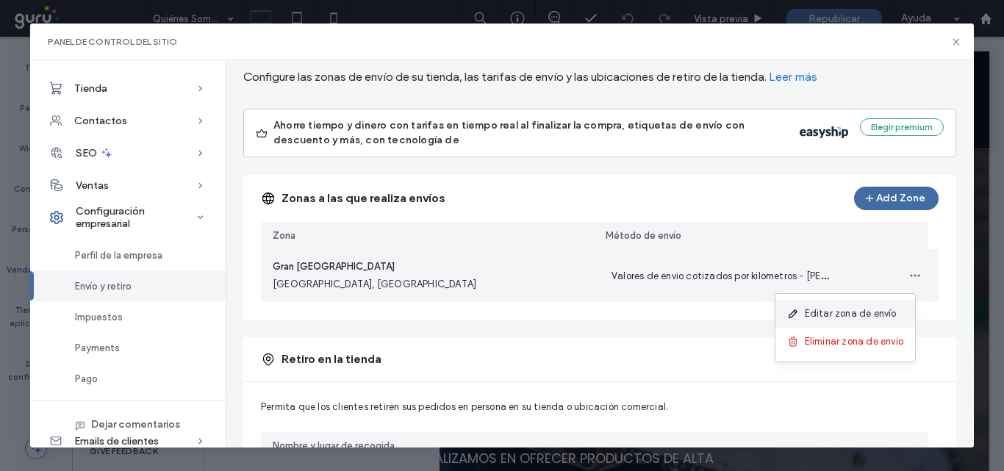
click at [843, 312] on span "Editar zona de envío" at bounding box center [851, 313] width 92 height 15
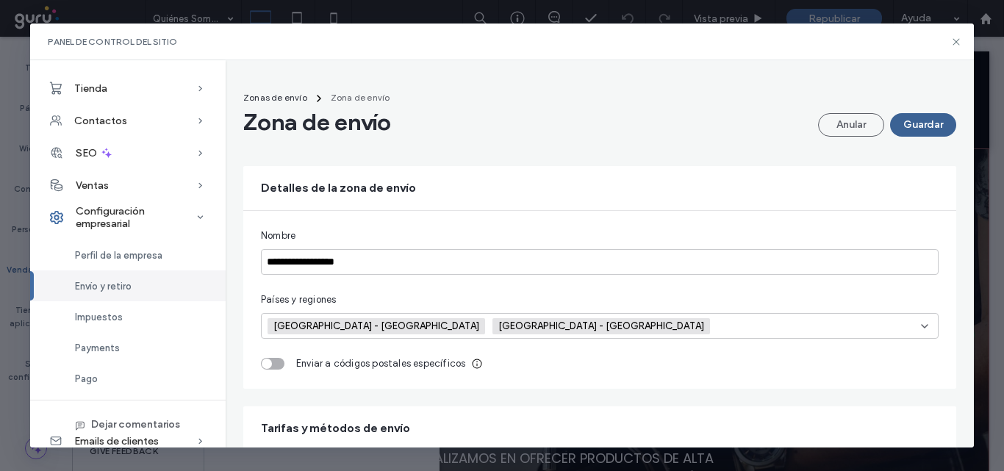
click at [908, 121] on button "Guardar" at bounding box center [923, 125] width 66 height 24
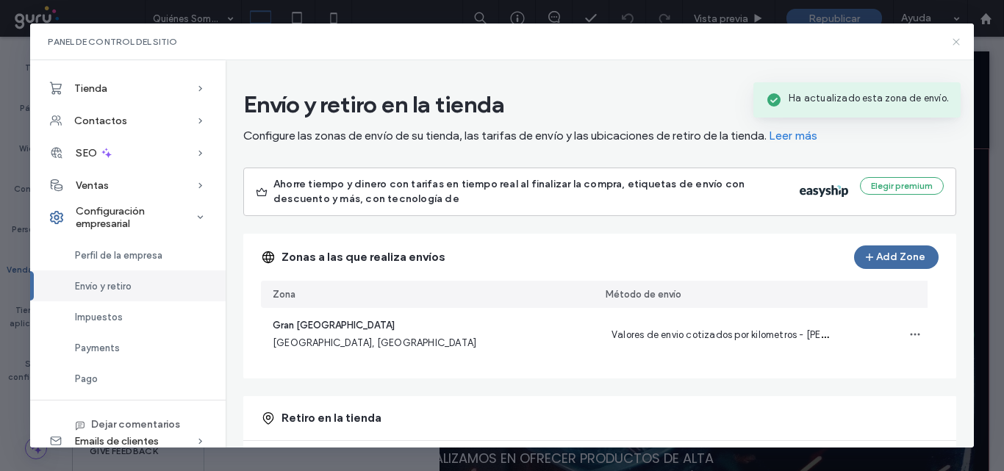
click at [950, 40] on icon at bounding box center [956, 42] width 12 height 12
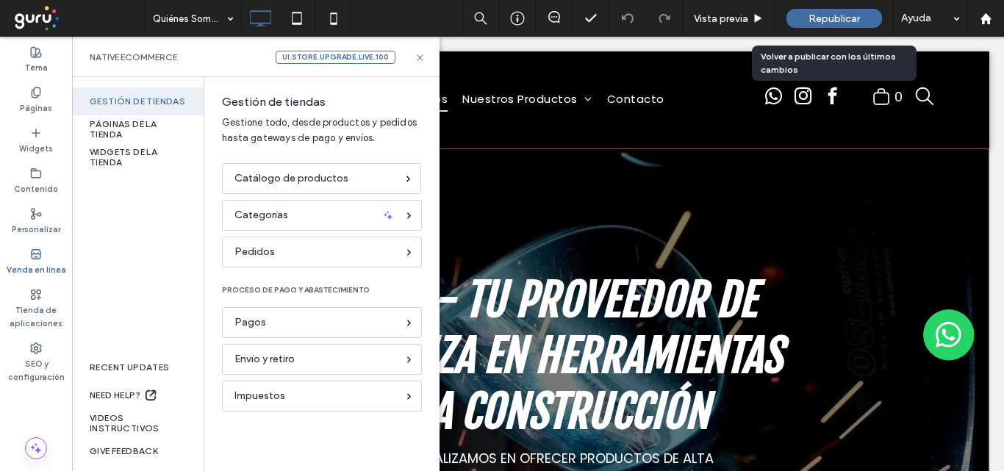
click at [830, 15] on span "Republicar" at bounding box center [833, 18] width 51 height 12
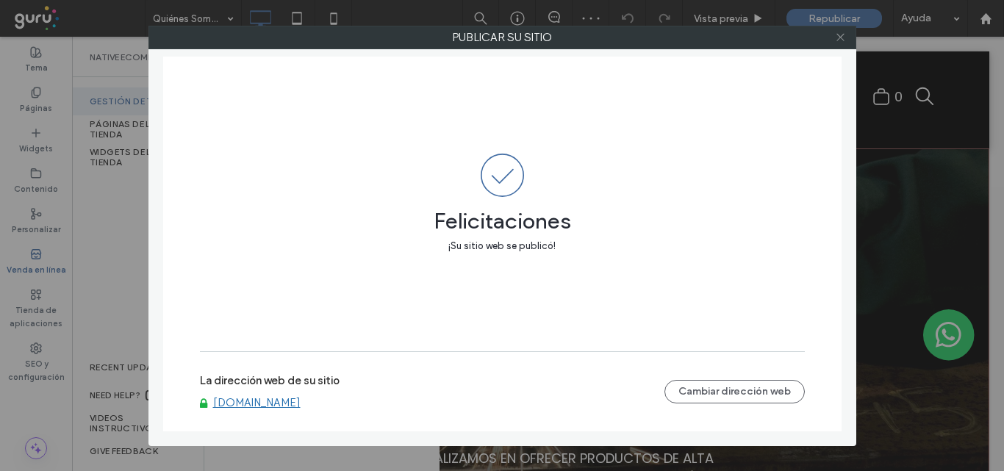
click at [841, 40] on icon at bounding box center [840, 37] width 11 height 11
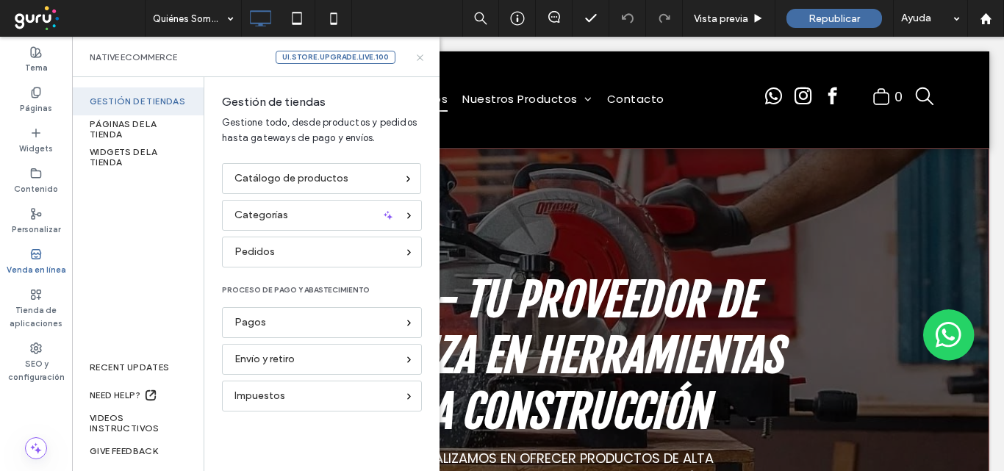
click at [417, 57] on icon at bounding box center [419, 57] width 11 height 11
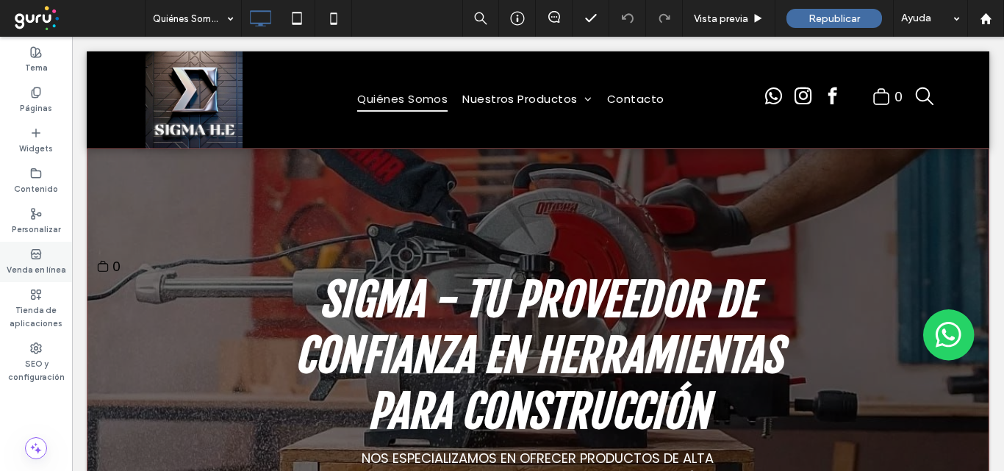
click at [32, 258] on use at bounding box center [36, 253] width 10 height 9
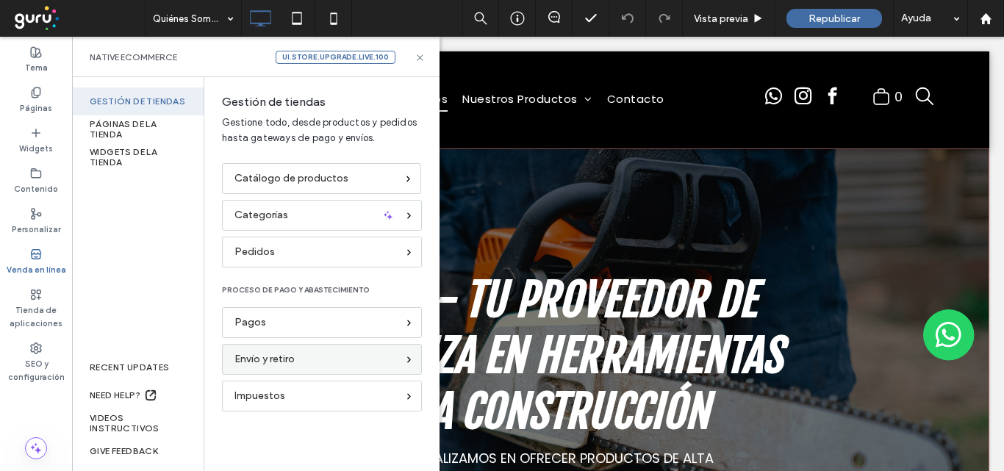
click at [299, 354] on div "Envío y retiro" at bounding box center [315, 359] width 162 height 16
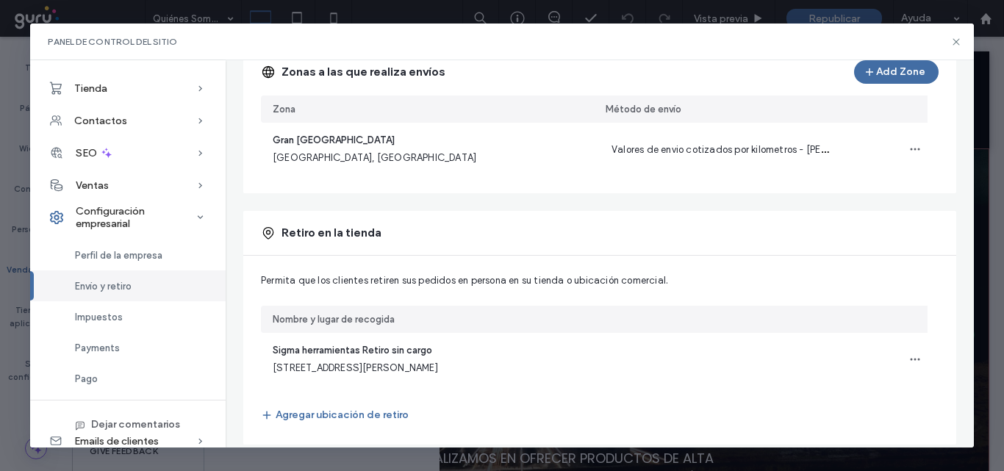
scroll to position [206, 0]
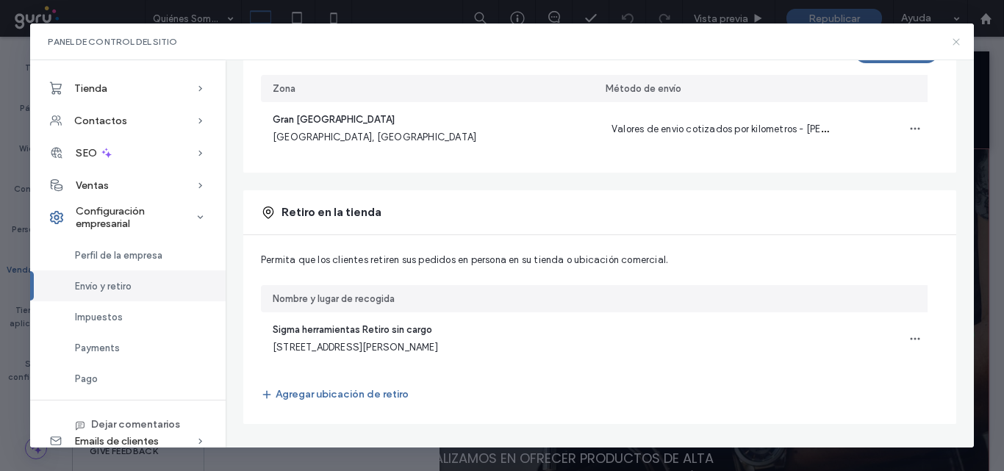
click at [954, 40] on use at bounding box center [956, 41] width 7 height 7
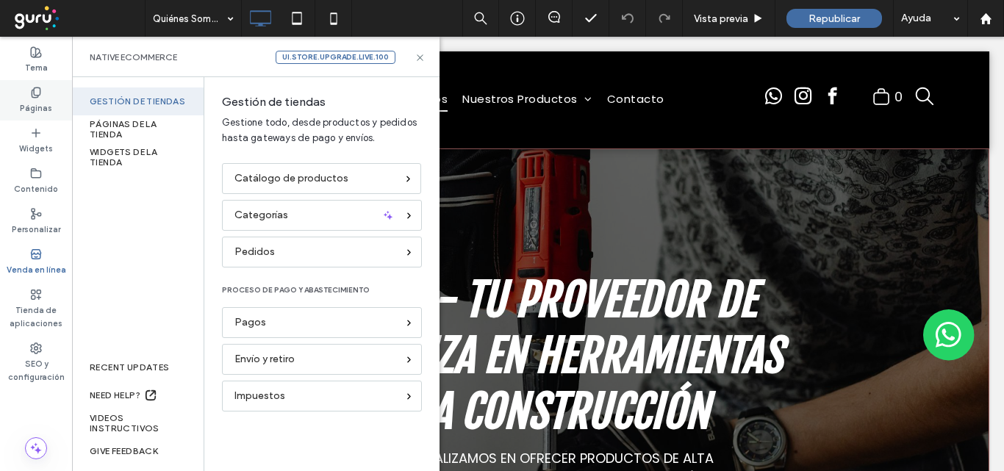
click at [40, 98] on label "Páginas" at bounding box center [36, 106] width 32 height 16
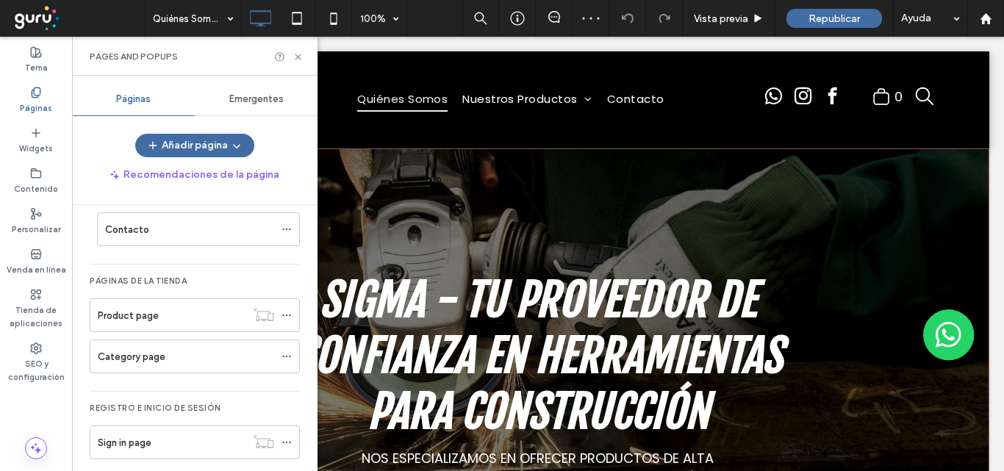
scroll to position [147, 0]
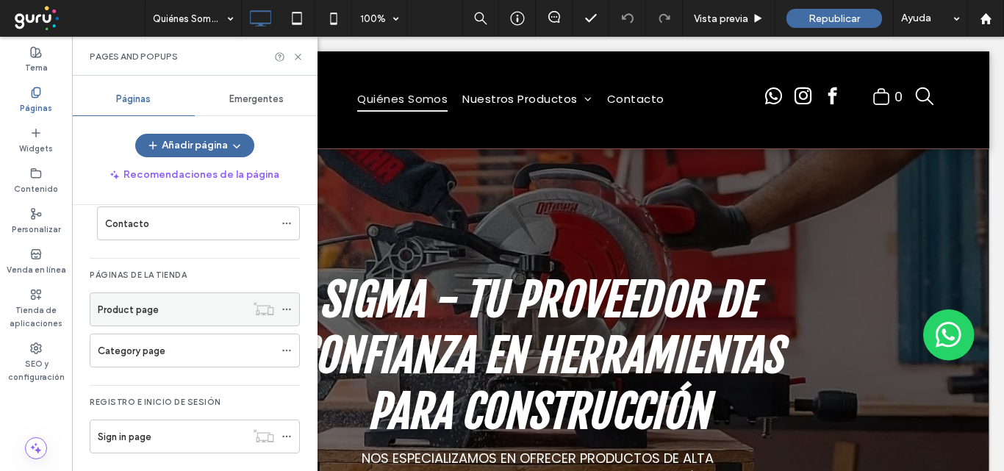
click at [287, 308] on icon at bounding box center [286, 309] width 10 height 10
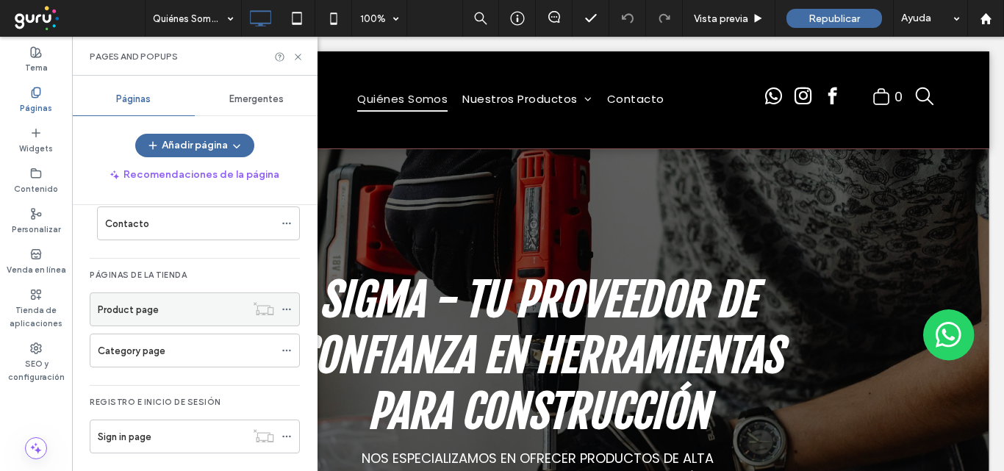
click at [148, 313] on label "Product page" at bounding box center [128, 310] width 61 height 26
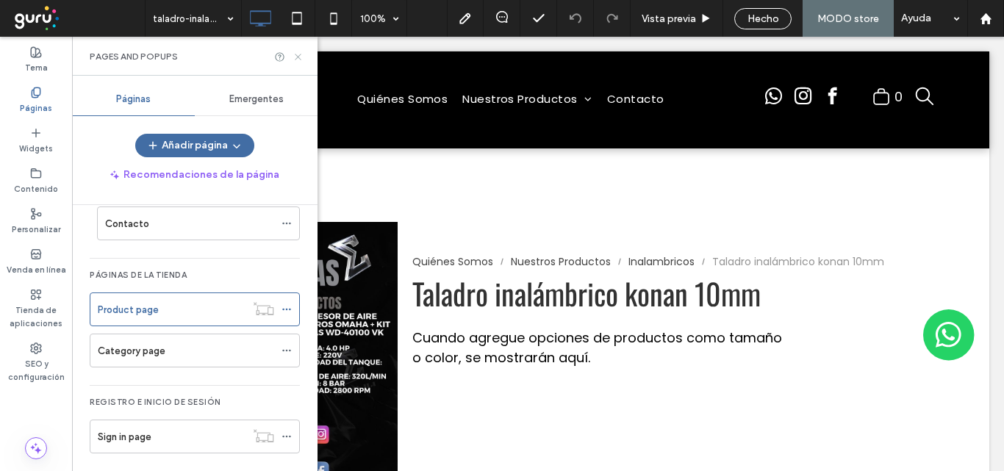
click at [298, 55] on icon at bounding box center [297, 56] width 11 height 11
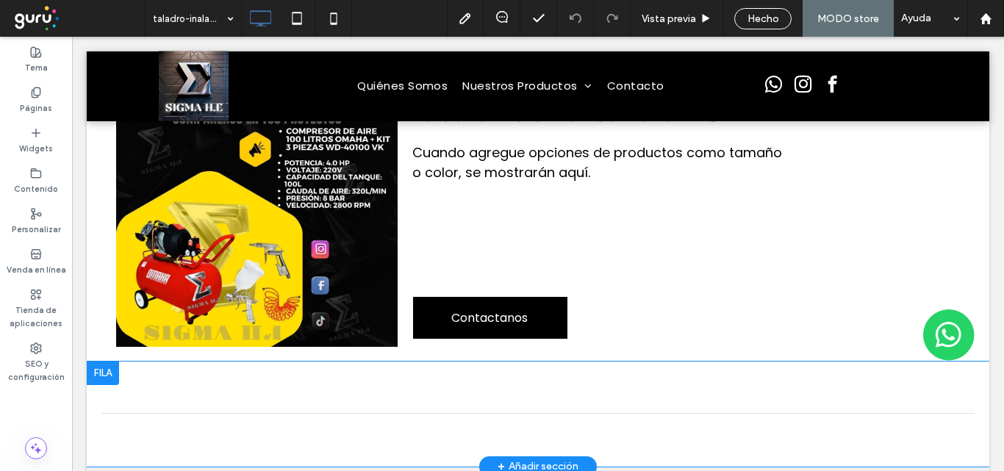
scroll to position [294, 0]
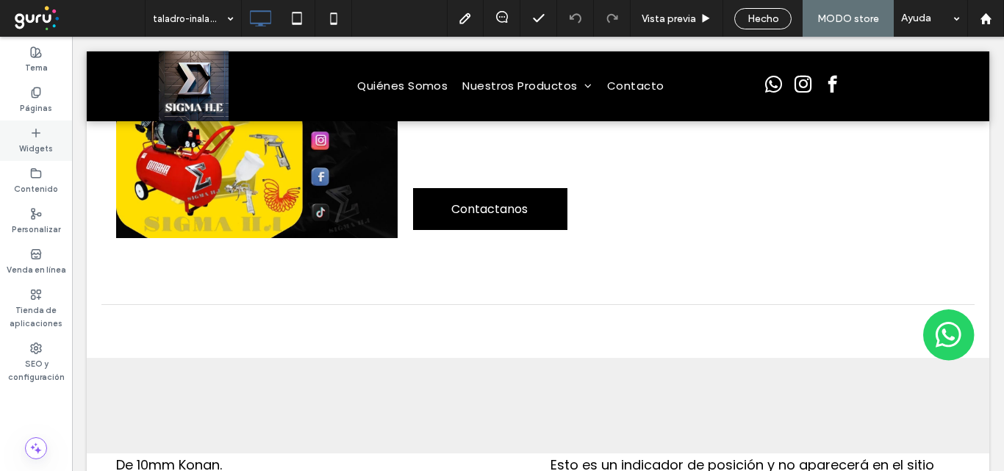
click at [33, 134] on icon at bounding box center [36, 133] width 12 height 12
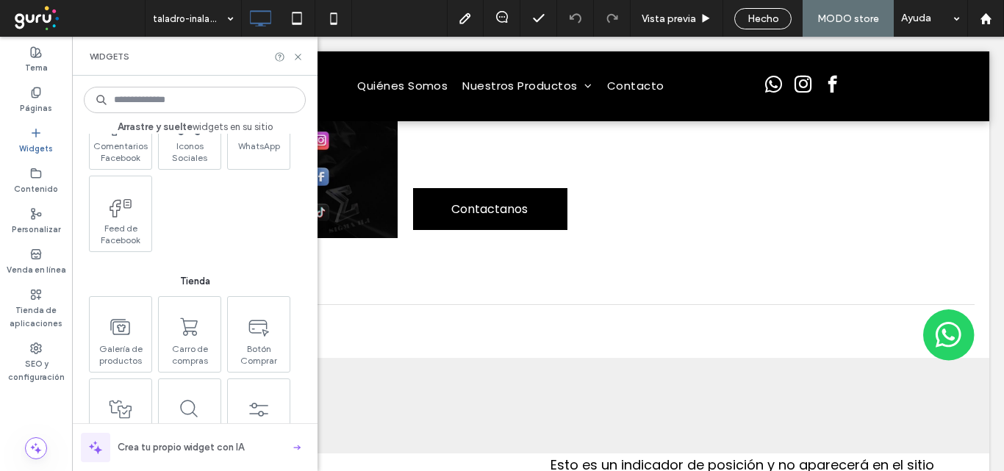
scroll to position [2351, 0]
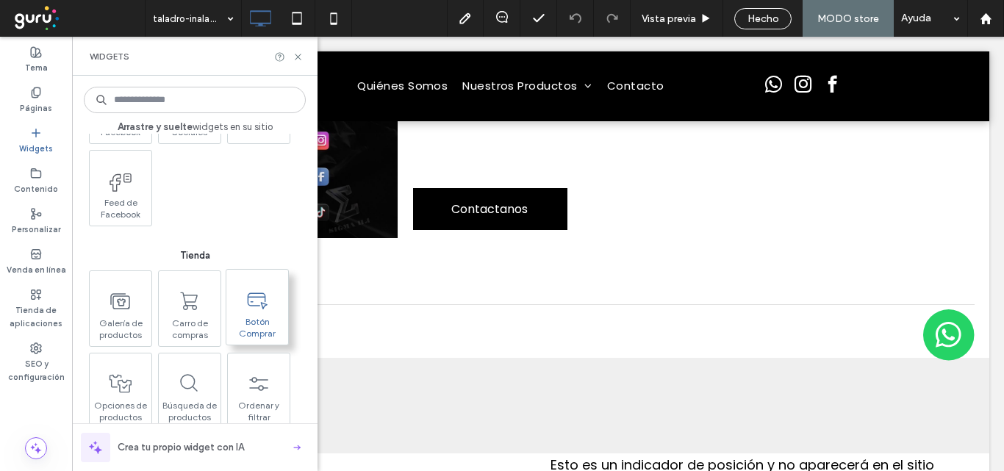
click at [259, 321] on span "Botón Comprar" at bounding box center [257, 326] width 62 height 21
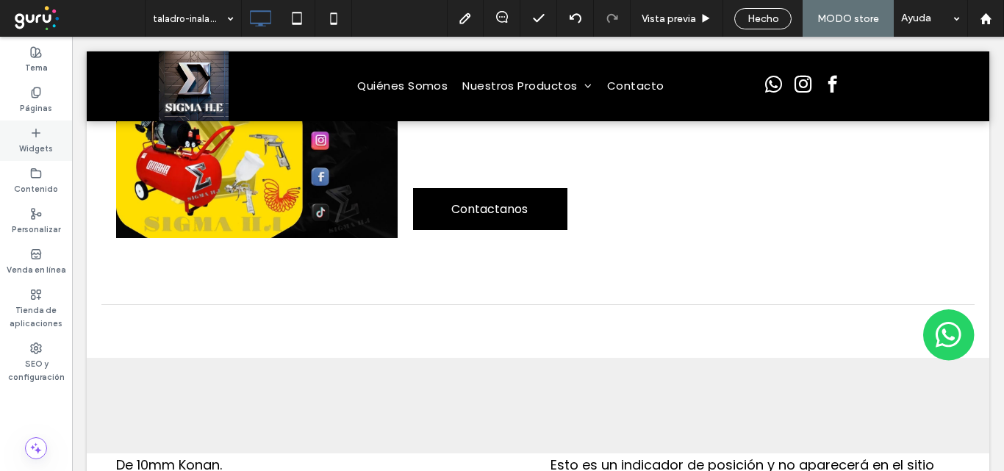
click at [36, 141] on label "Widgets" at bounding box center [36, 147] width 34 height 16
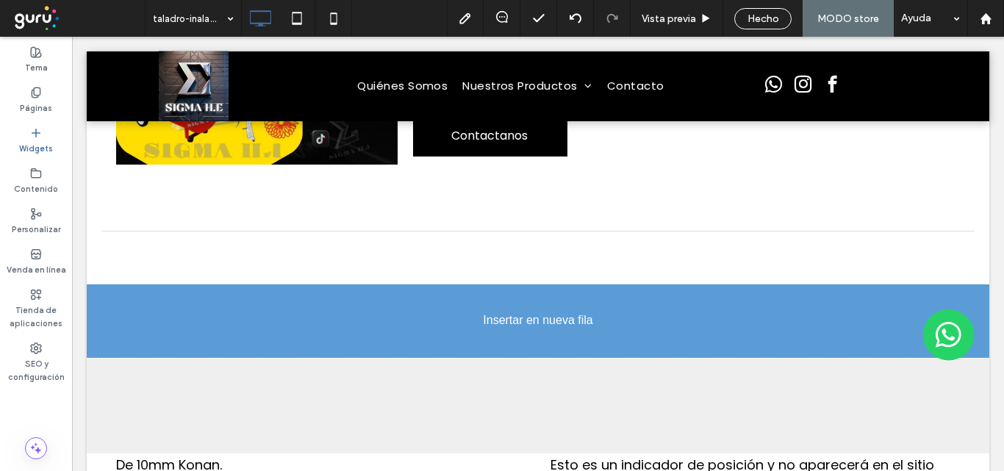
scroll to position [393, 0]
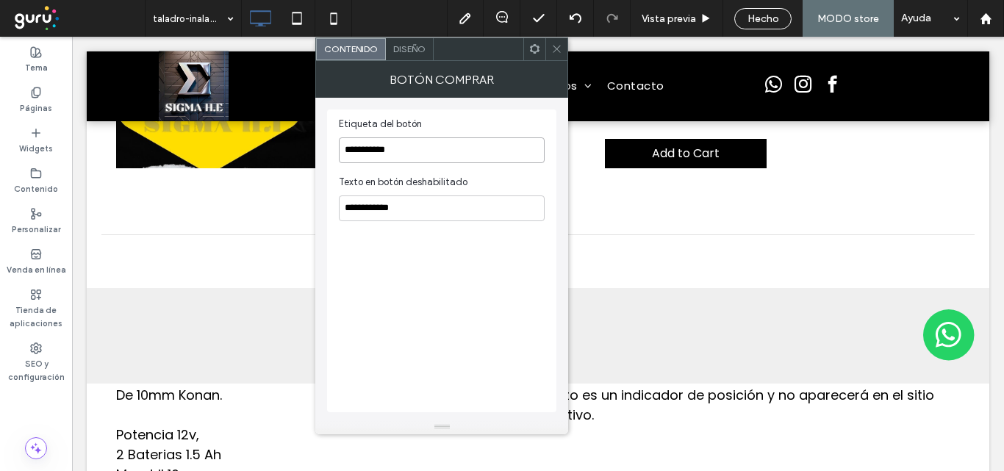
click at [419, 148] on input "**********" at bounding box center [442, 150] width 206 height 26
type input "*"
click at [420, 148] on input "**********" at bounding box center [442, 150] width 206 height 26
type input "**********"
click at [554, 48] on icon at bounding box center [556, 48] width 11 height 11
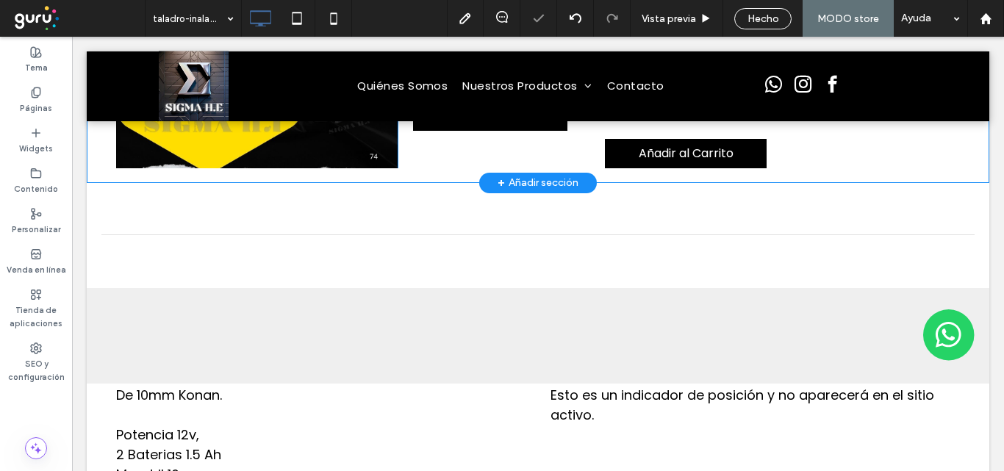
scroll to position [246, 0]
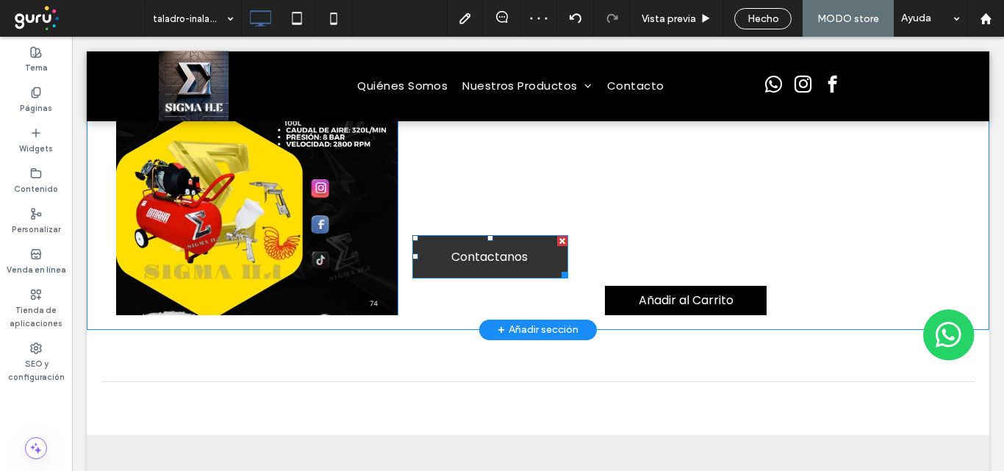
click at [558, 243] on div at bounding box center [562, 241] width 10 height 10
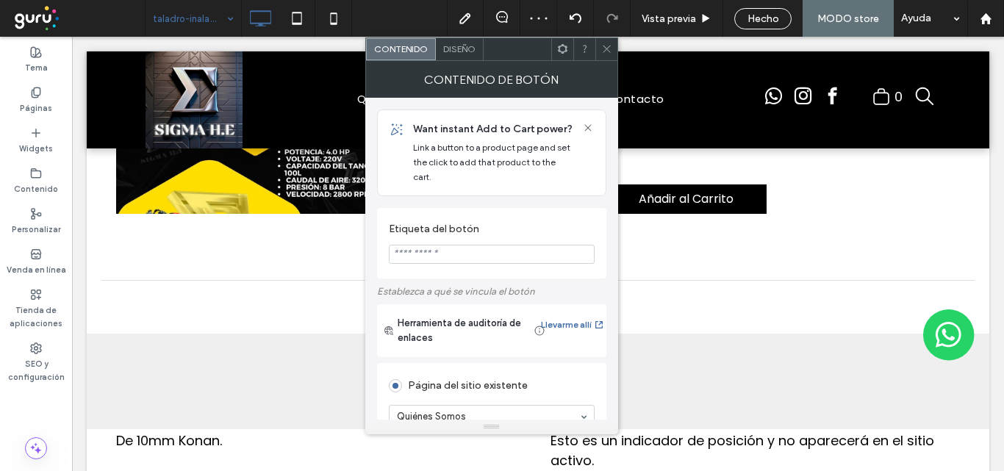
scroll to position [99, 0]
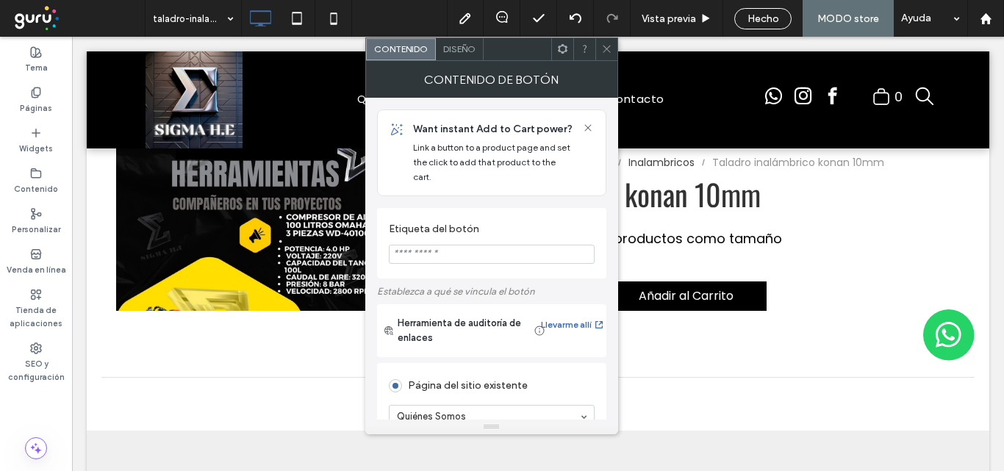
drag, startPoint x: 606, startPoint y: 52, endPoint x: 586, endPoint y: 20, distance: 37.9
click at [606, 52] on icon at bounding box center [606, 48] width 11 height 11
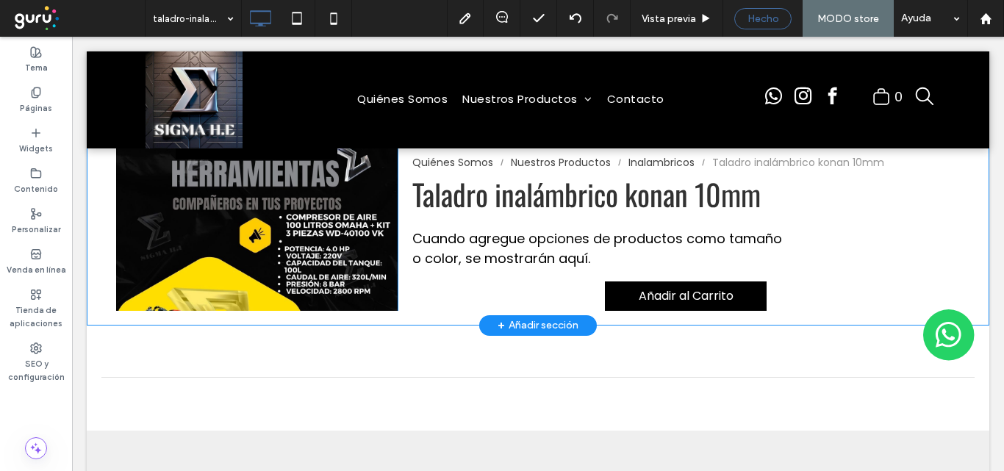
click at [755, 18] on span "Hecho" at bounding box center [763, 18] width 32 height 12
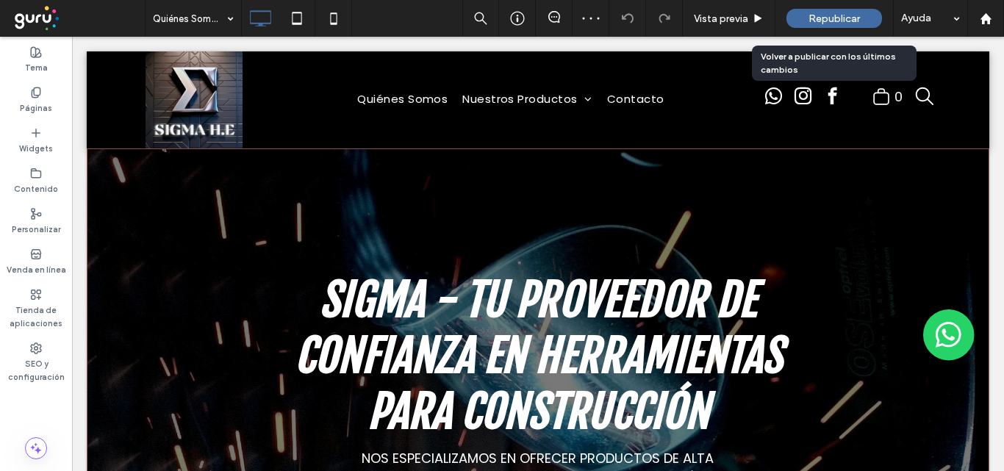
click at [827, 16] on span "Republicar" at bounding box center [833, 18] width 51 height 12
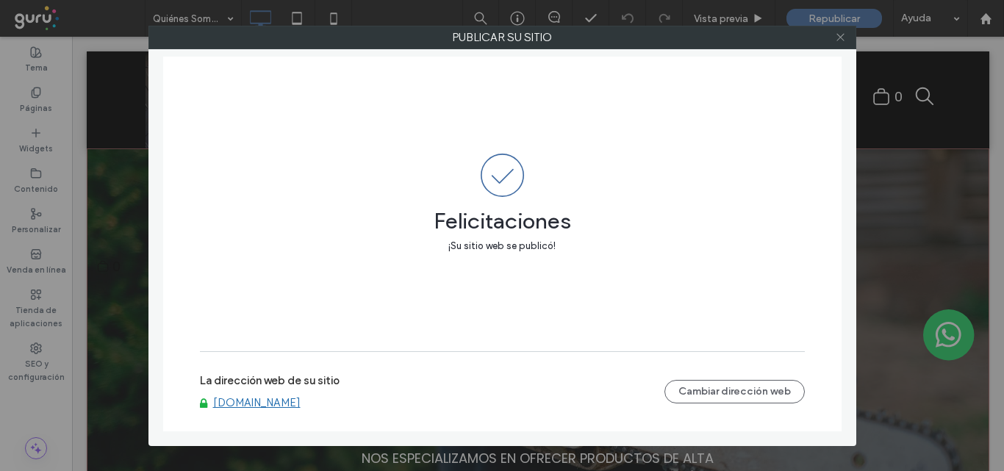
click at [839, 37] on icon at bounding box center [840, 37] width 11 height 11
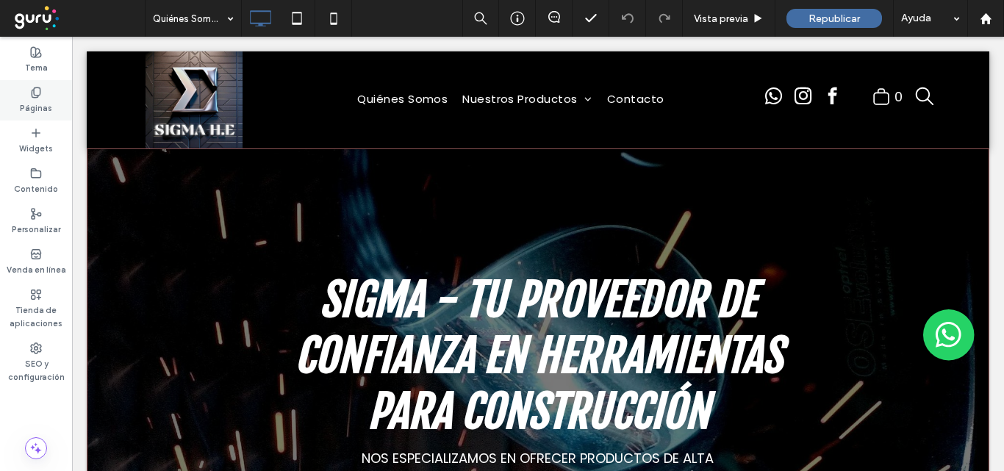
click at [35, 97] on use at bounding box center [36, 92] width 8 height 10
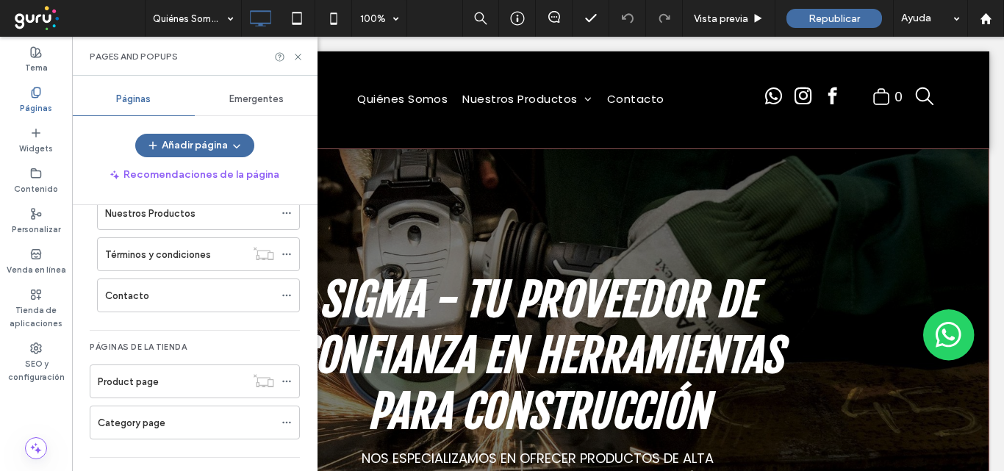
scroll to position [147, 0]
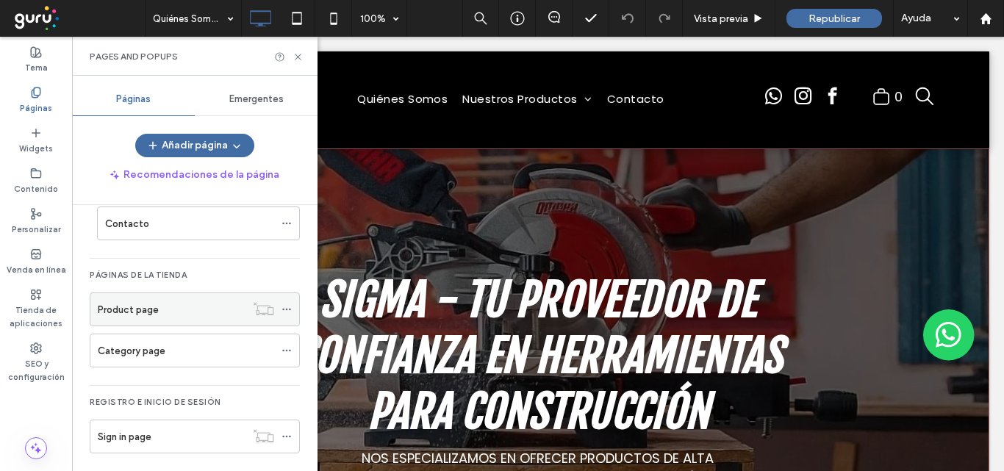
click at [121, 312] on label "Product page" at bounding box center [128, 310] width 61 height 26
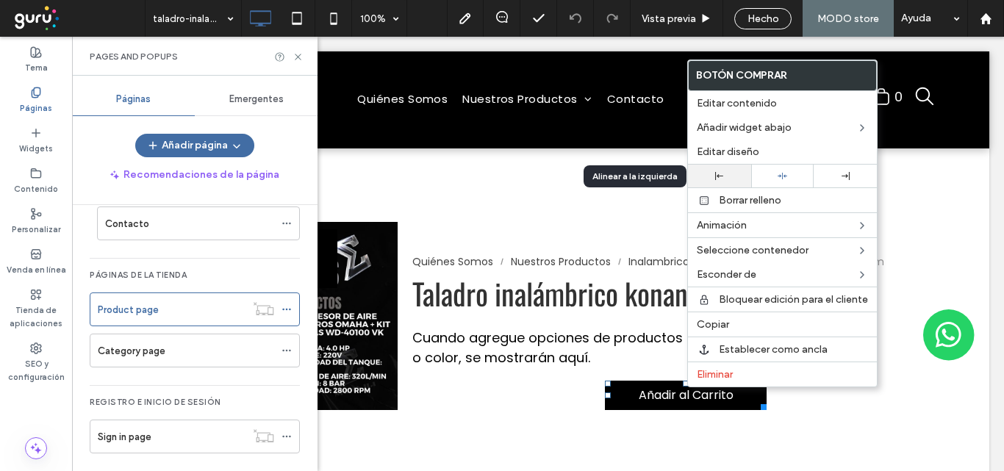
click at [709, 176] on div at bounding box center [719, 176] width 48 height 8
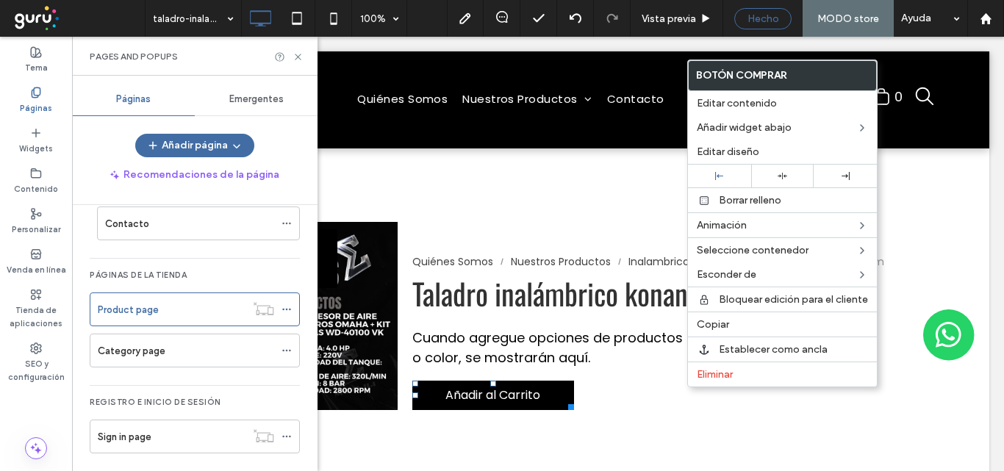
click at [755, 19] on span "Hecho" at bounding box center [763, 18] width 32 height 12
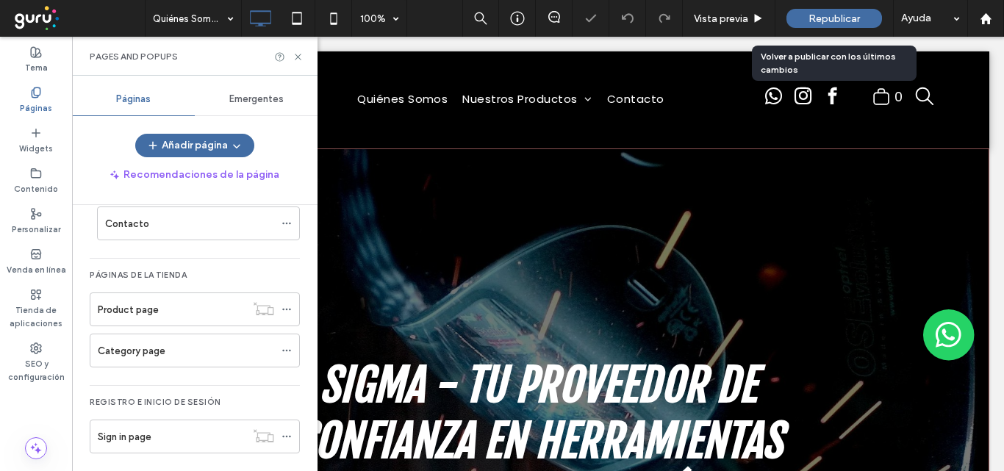
click at [830, 24] on span "Republicar" at bounding box center [833, 18] width 51 height 12
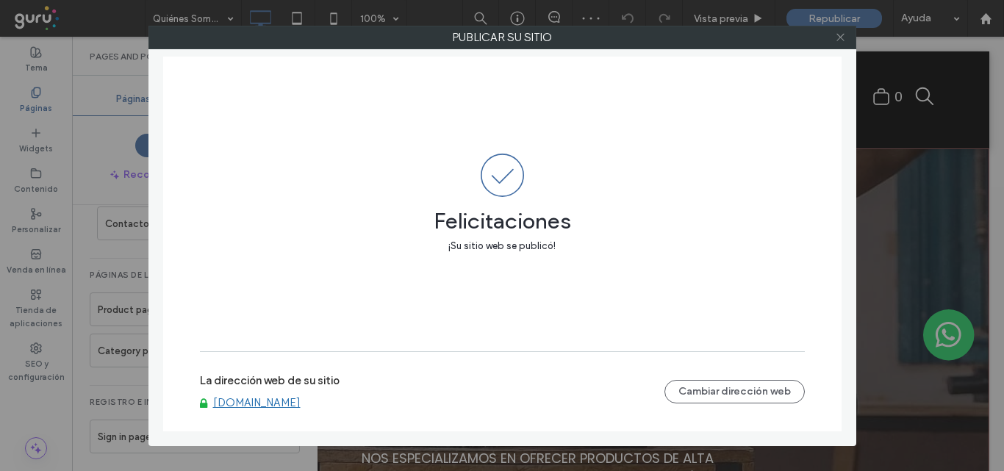
click at [838, 35] on use at bounding box center [839, 37] width 7 height 7
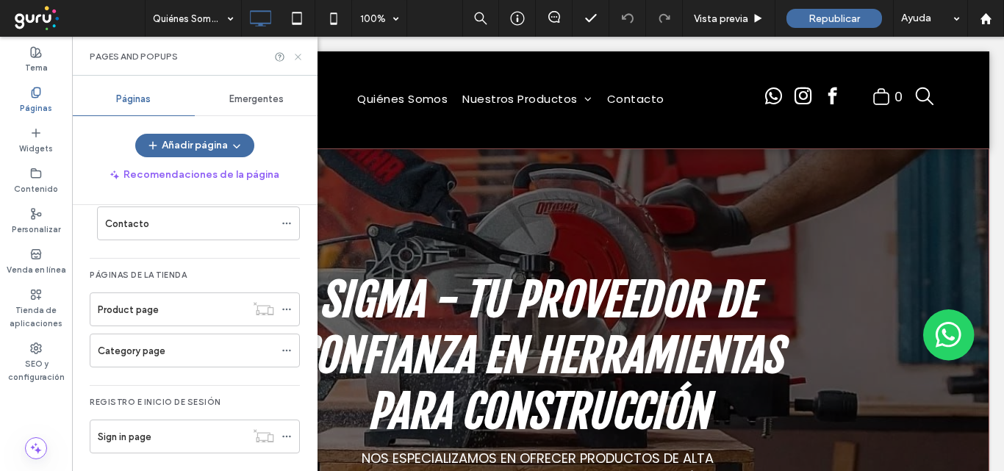
click at [298, 57] on use at bounding box center [298, 57] width 6 height 6
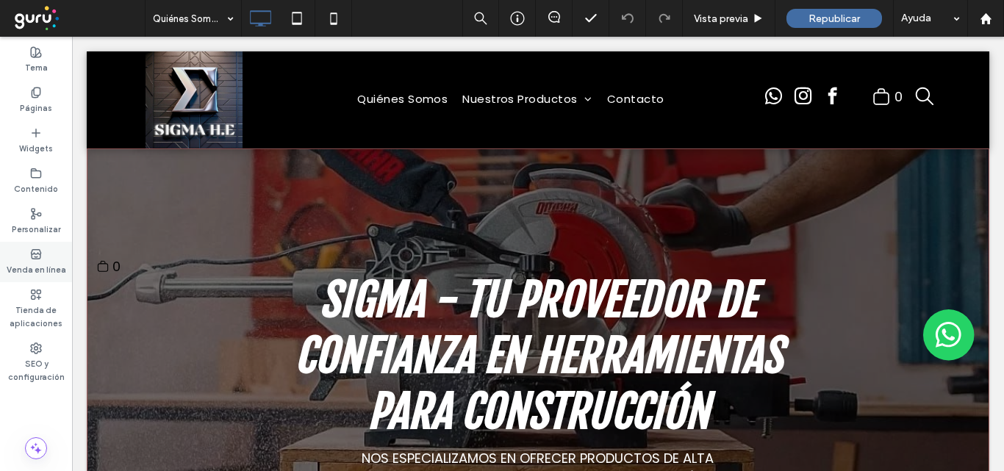
click at [32, 257] on icon at bounding box center [36, 254] width 12 height 12
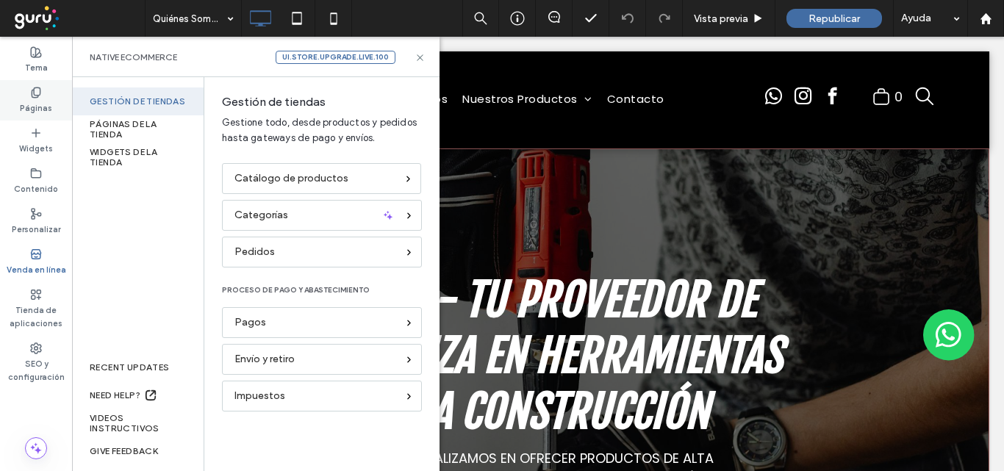
click at [36, 91] on icon at bounding box center [36, 93] width 12 height 12
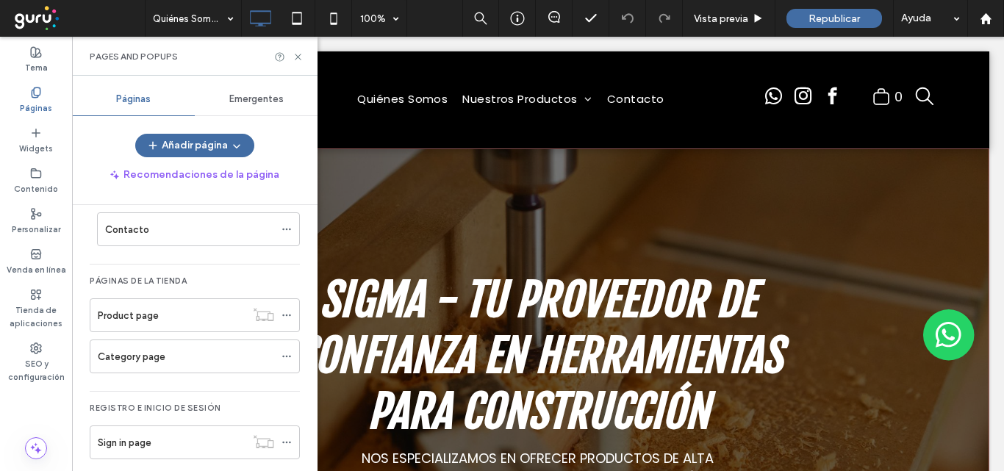
scroll to position [147, 0]
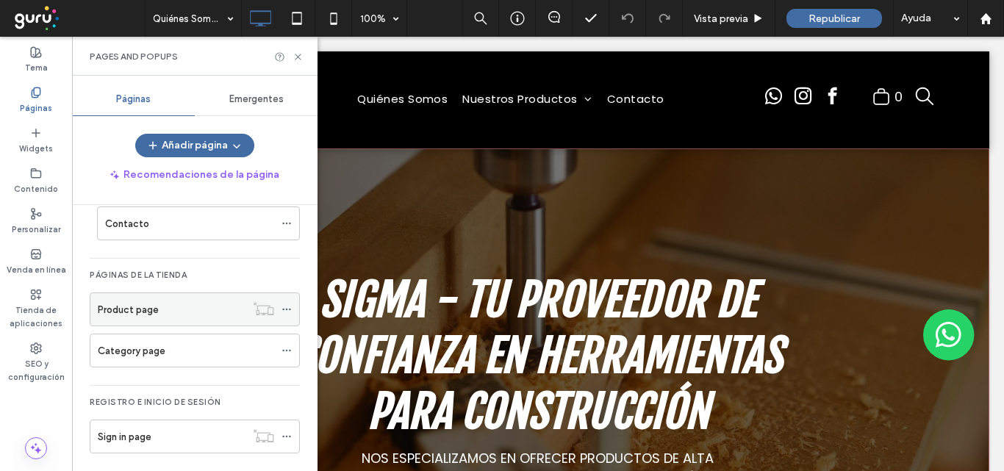
click at [118, 309] on label "Product page" at bounding box center [128, 310] width 61 height 26
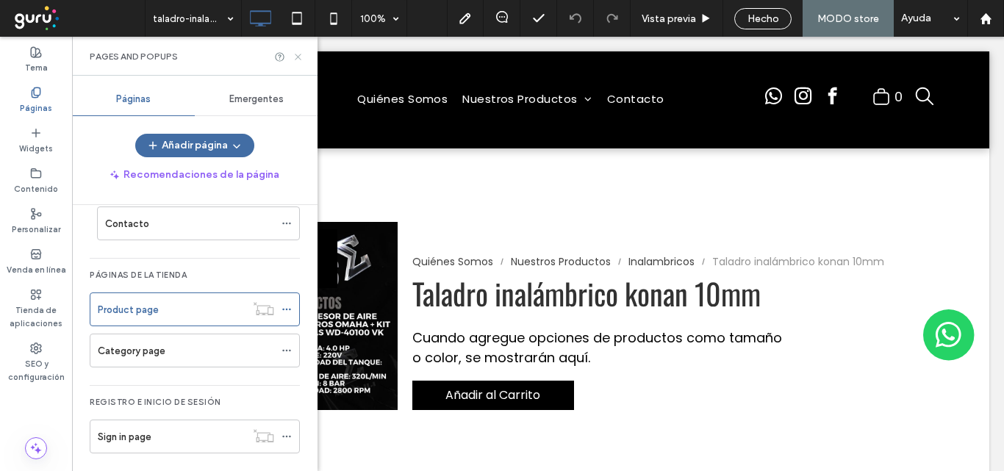
click at [297, 57] on icon at bounding box center [297, 56] width 11 height 11
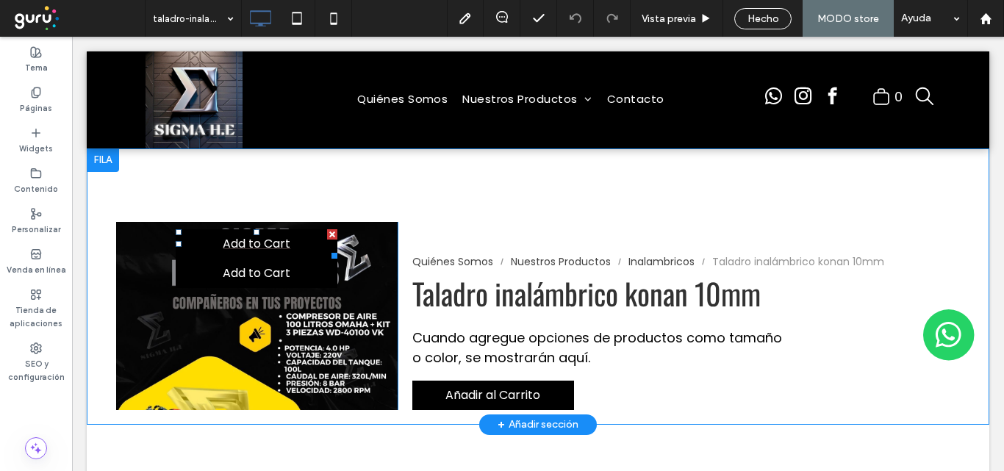
click at [327, 237] on div at bounding box center [332, 234] width 10 height 10
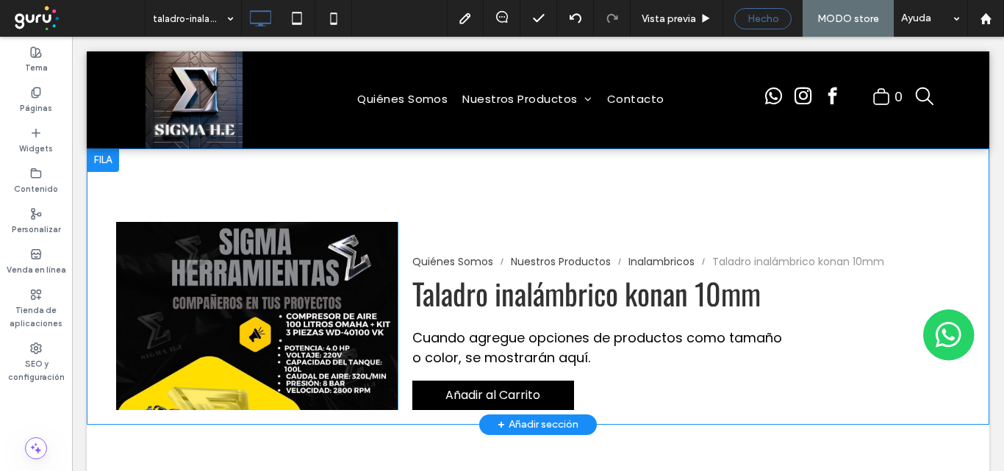
click at [767, 18] on span "Hecho" at bounding box center [763, 18] width 32 height 12
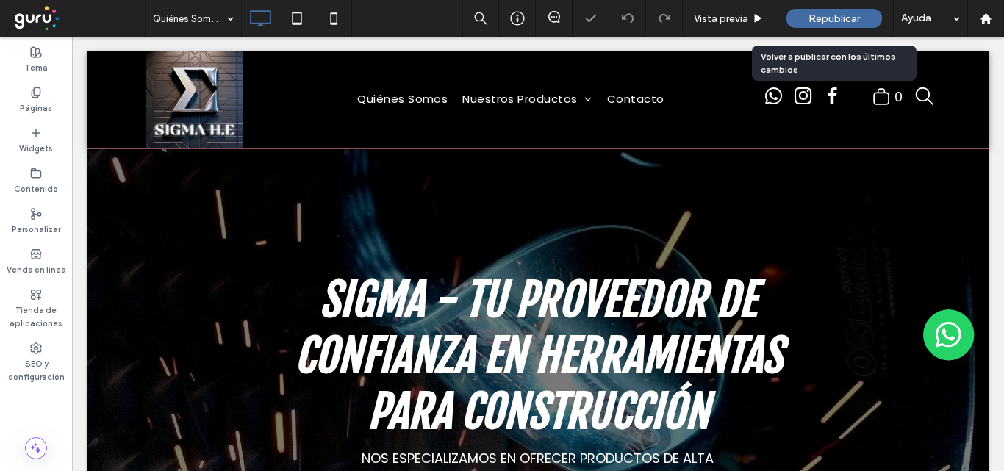
click at [821, 13] on span "Republicar" at bounding box center [833, 18] width 51 height 12
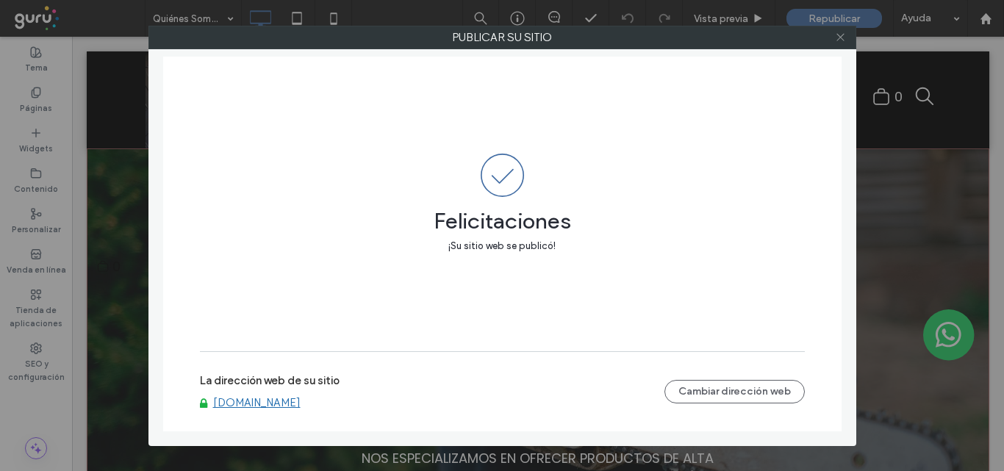
click at [840, 37] on use at bounding box center [839, 37] width 7 height 7
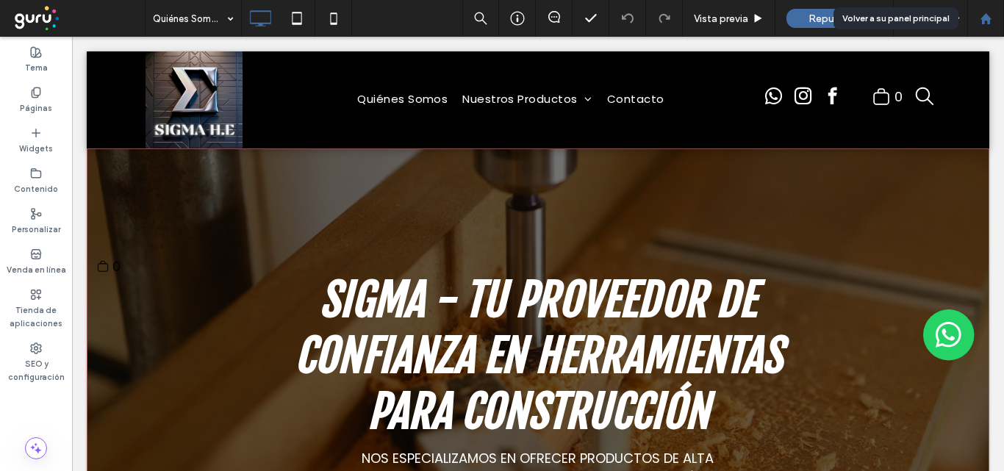
click at [988, 24] on icon at bounding box center [985, 18] width 12 height 12
